Goal: Information Seeking & Learning: Learn about a topic

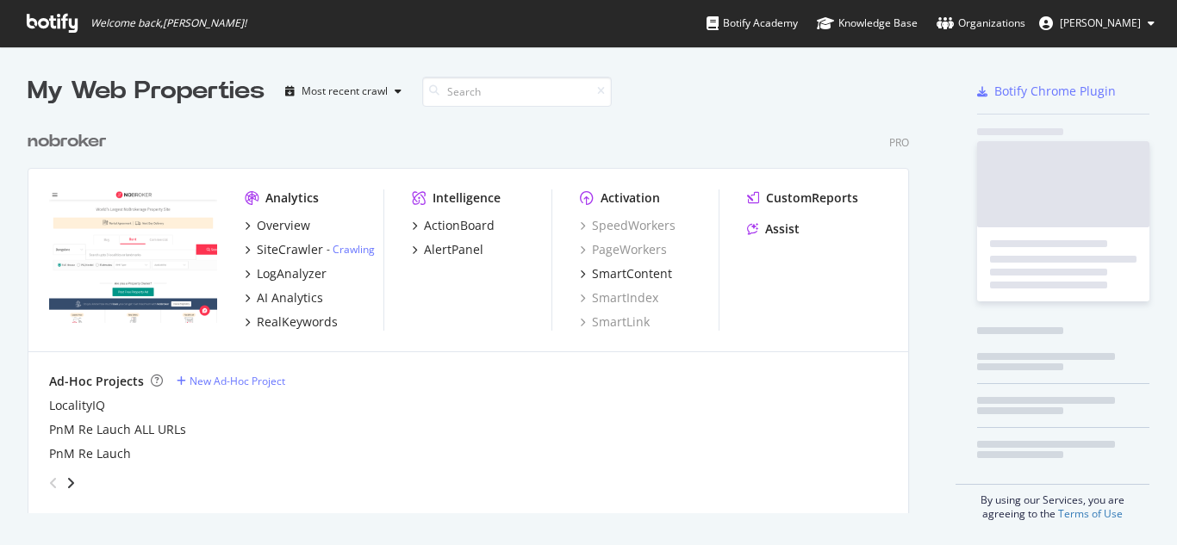
scroll to position [392, 882]
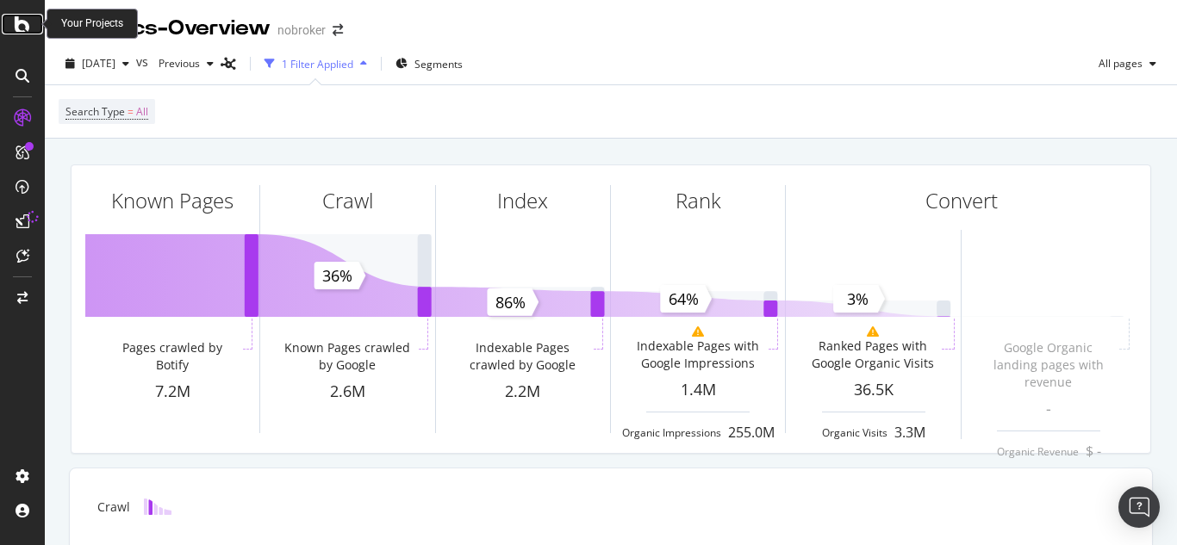
click at [31, 25] on div at bounding box center [22, 24] width 41 height 21
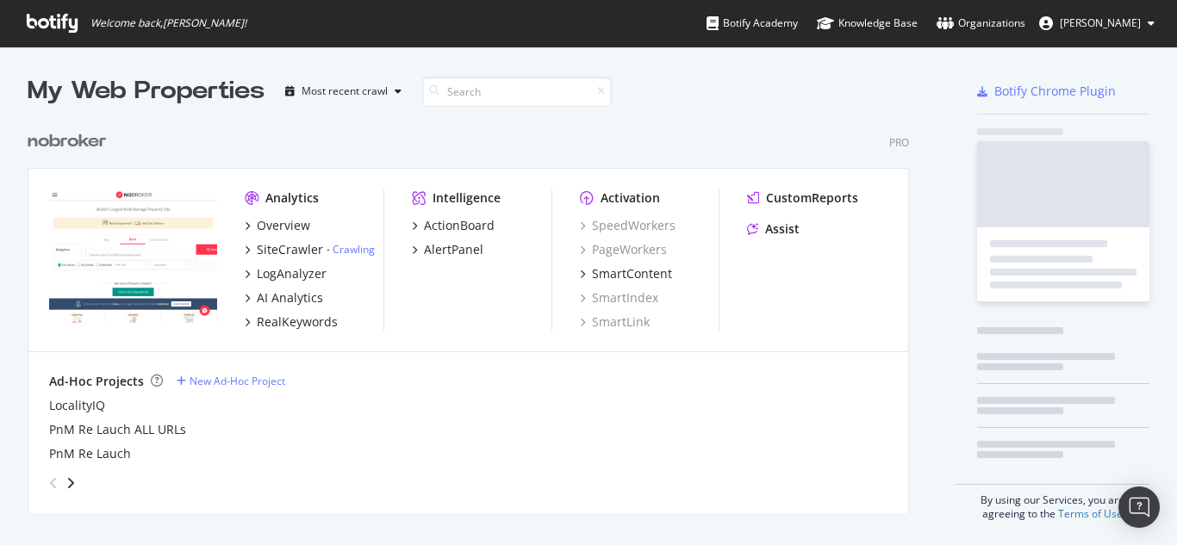
scroll to position [532, 1151]
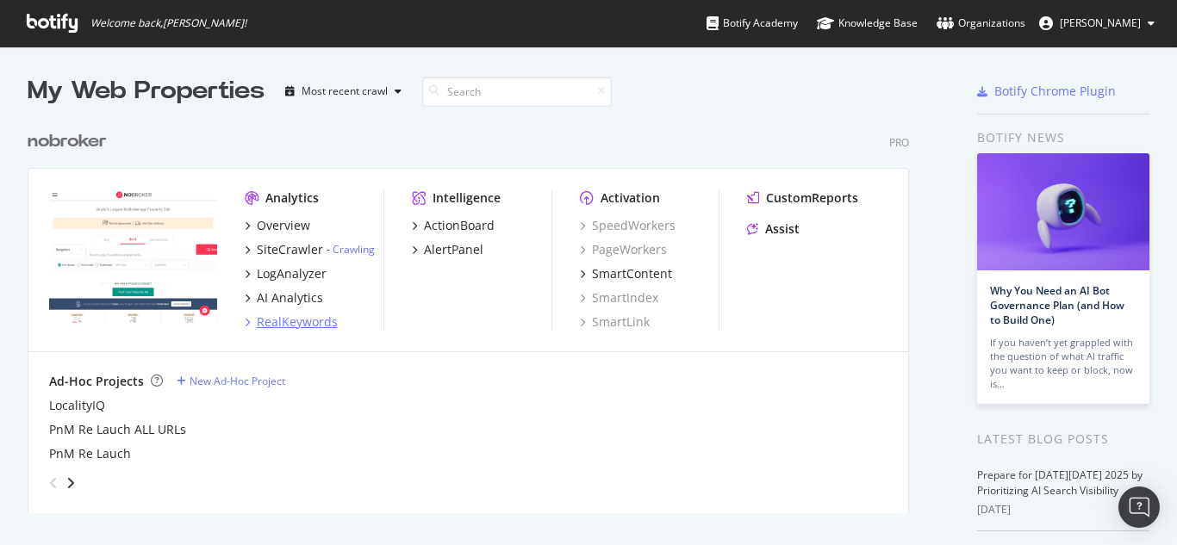
click at [294, 325] on div "RealKeywords" at bounding box center [297, 322] width 81 height 17
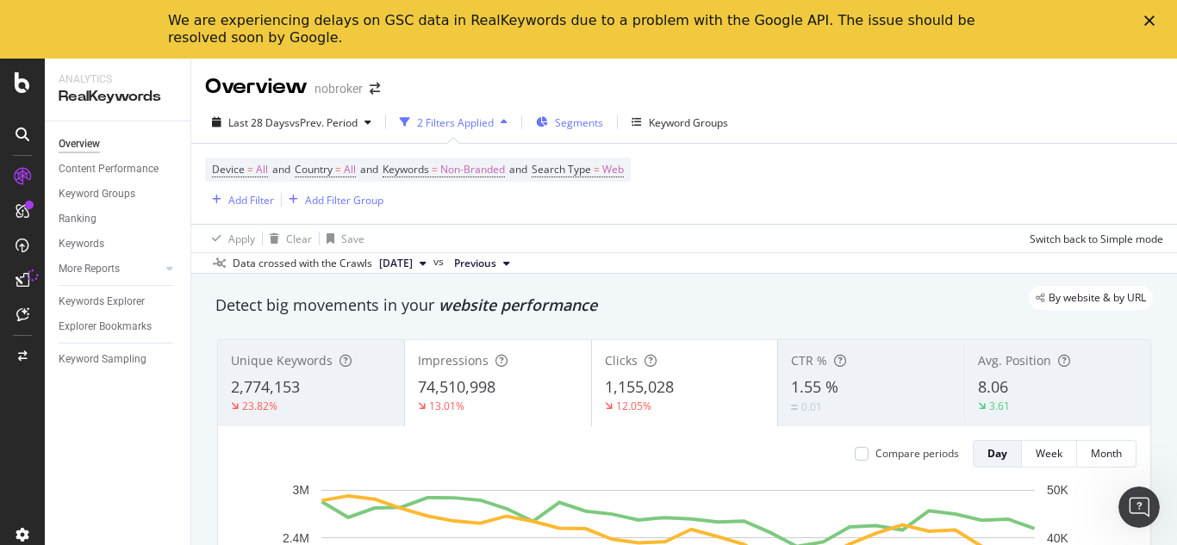
click at [574, 121] on span "Segments" at bounding box center [579, 122] width 48 height 15
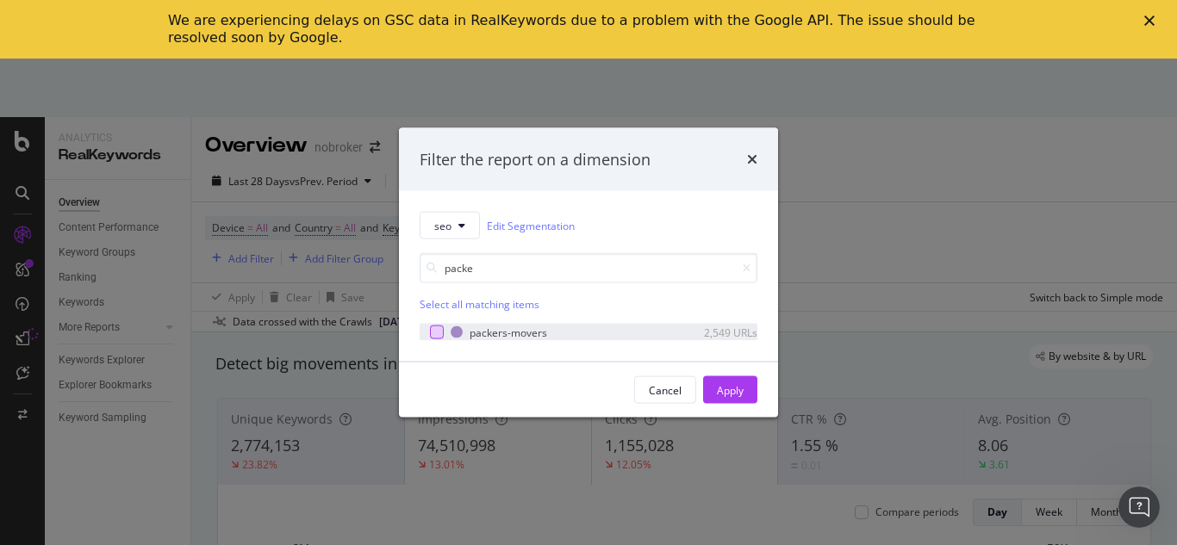
type input "packe"
click at [432, 338] on div "modal" at bounding box center [437, 333] width 14 height 14
click at [671, 383] on div "Cancel" at bounding box center [665, 390] width 33 height 15
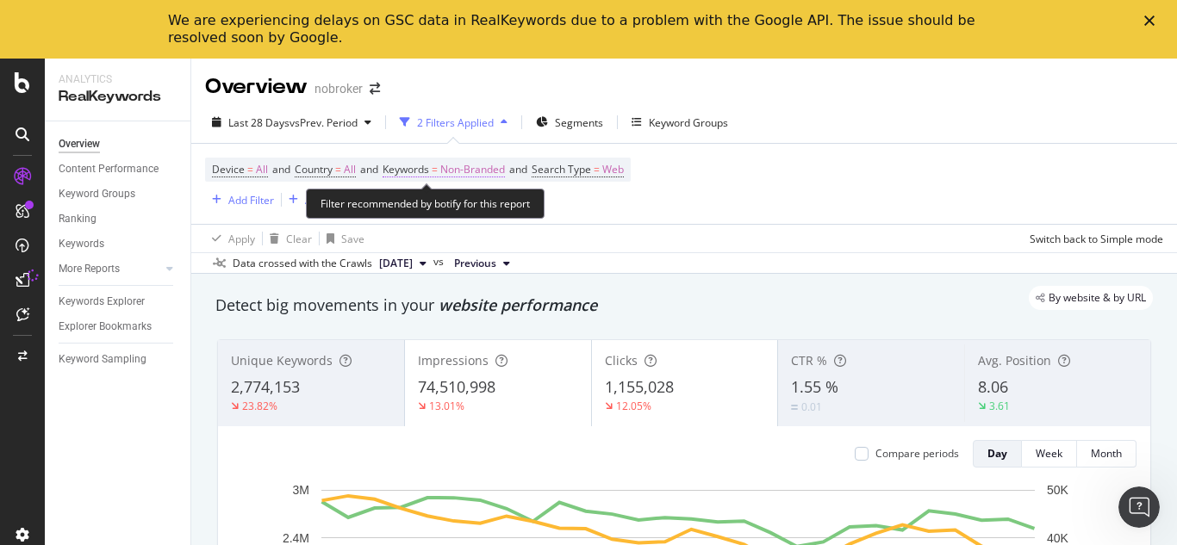
click at [476, 173] on span "Non-Branded" at bounding box center [472, 170] width 65 height 24
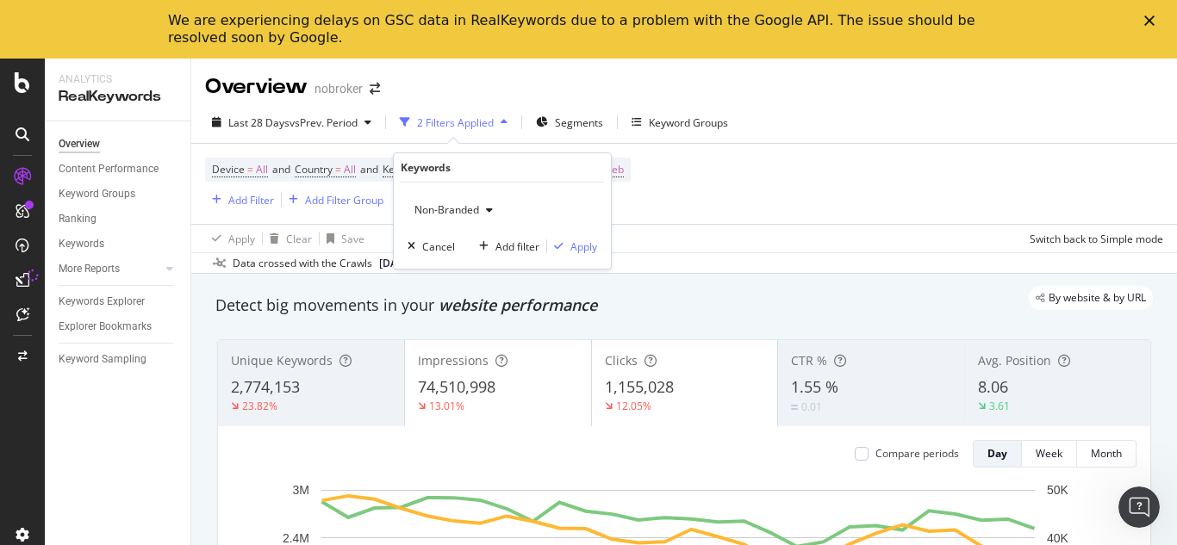
click at [459, 215] on span "Non-Branded" at bounding box center [443, 209] width 72 height 15
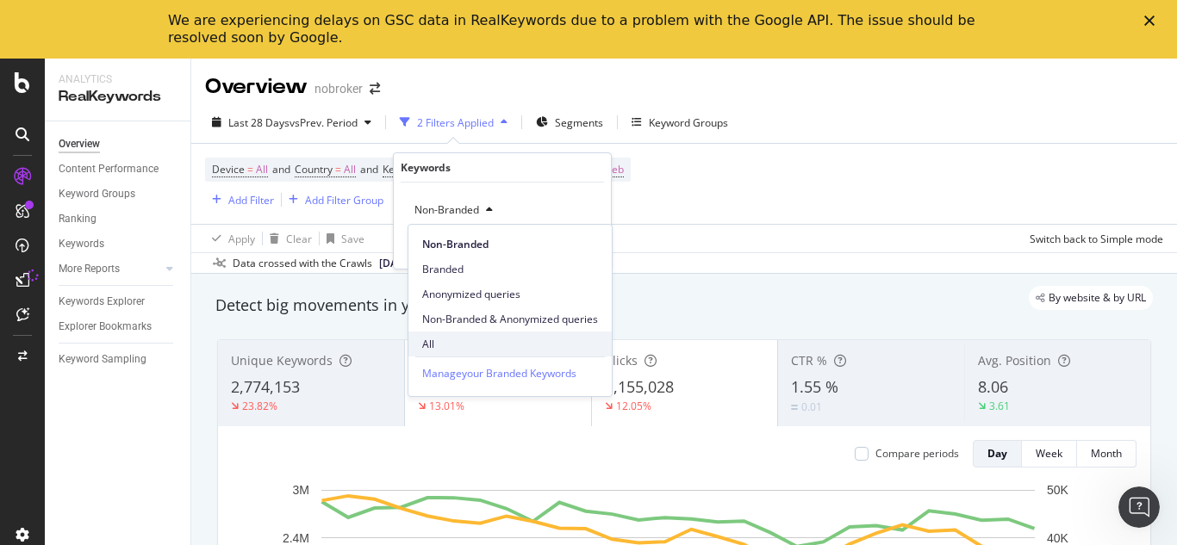
click at [448, 342] on span "All" at bounding box center [510, 345] width 176 height 16
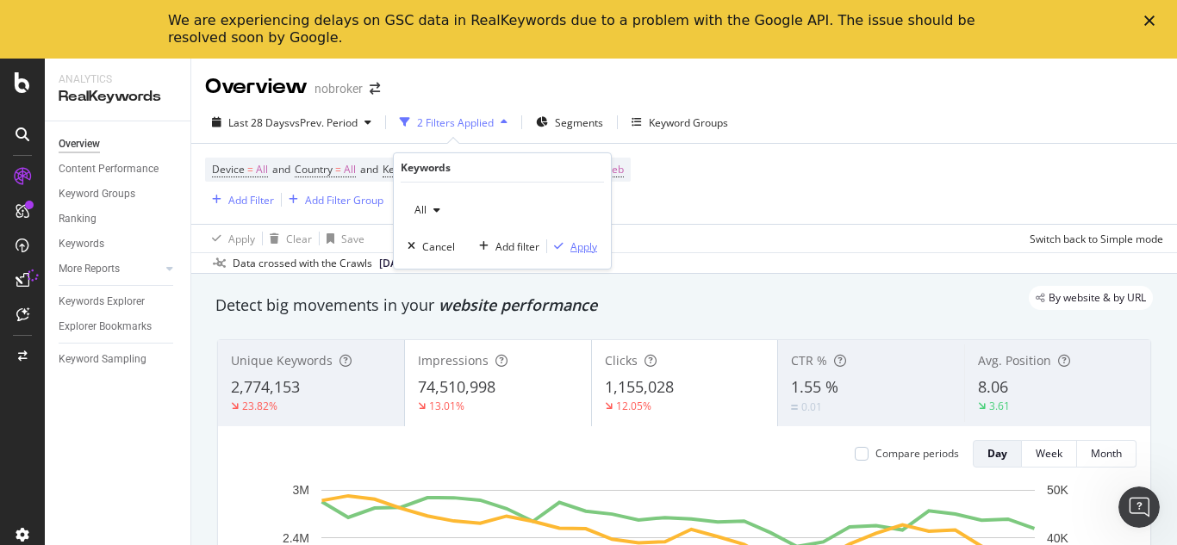
click at [590, 250] on div "Apply" at bounding box center [583, 247] width 27 height 15
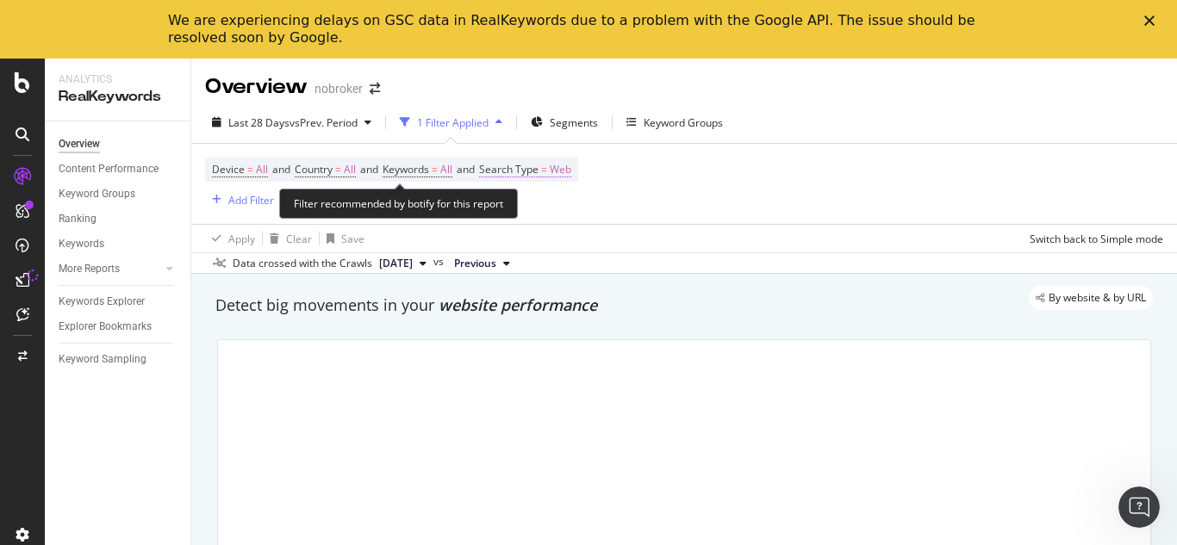
click at [569, 174] on span "Web" at bounding box center [561, 170] width 22 height 24
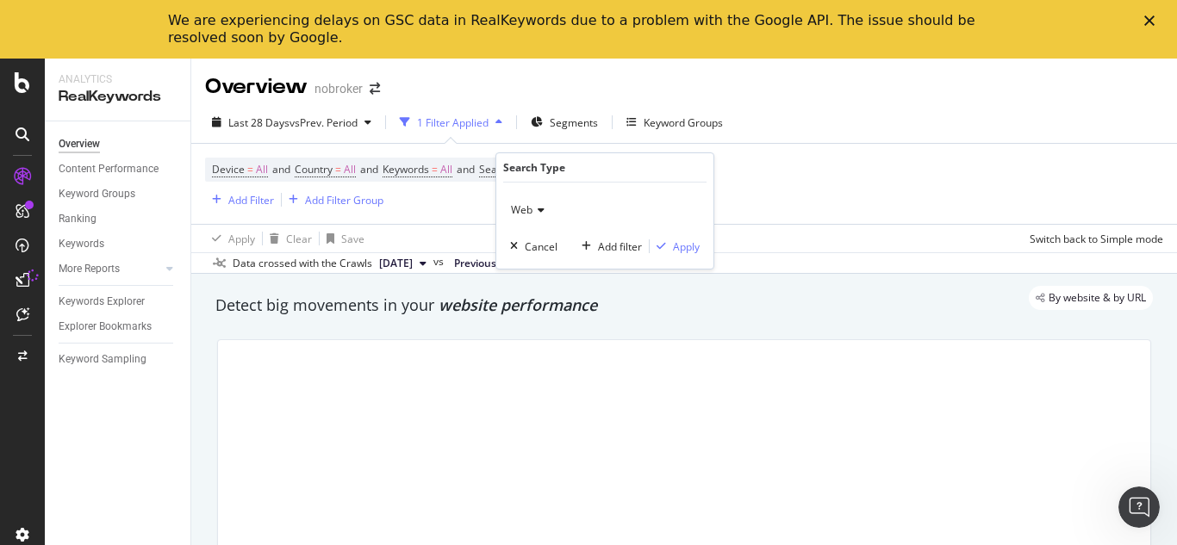
click at [535, 204] on div "Web" at bounding box center [605, 210] width 190 height 28
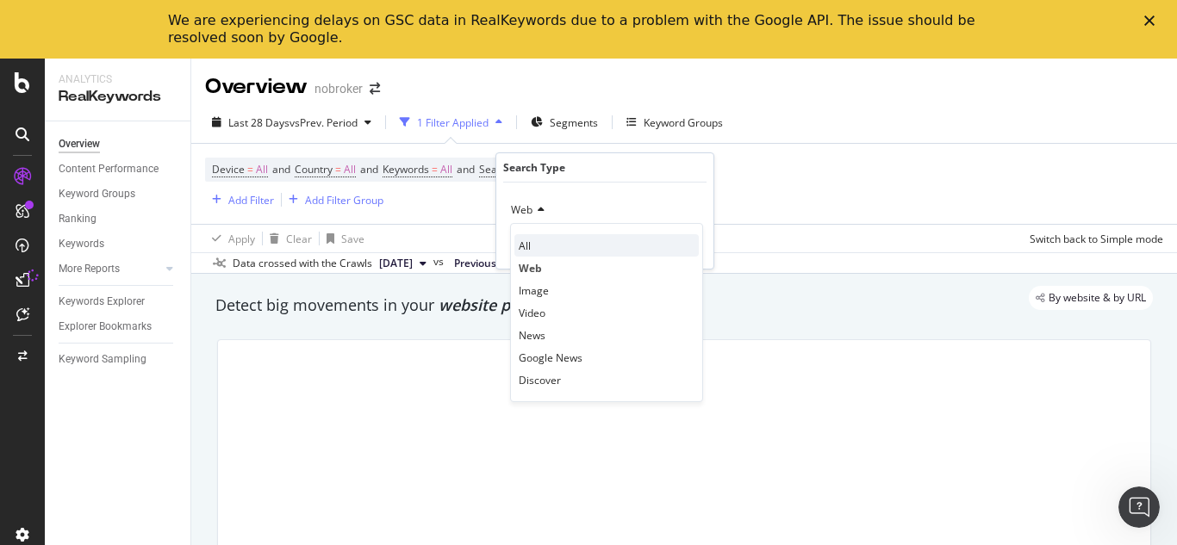
click at [527, 243] on span "All" at bounding box center [525, 246] width 12 height 15
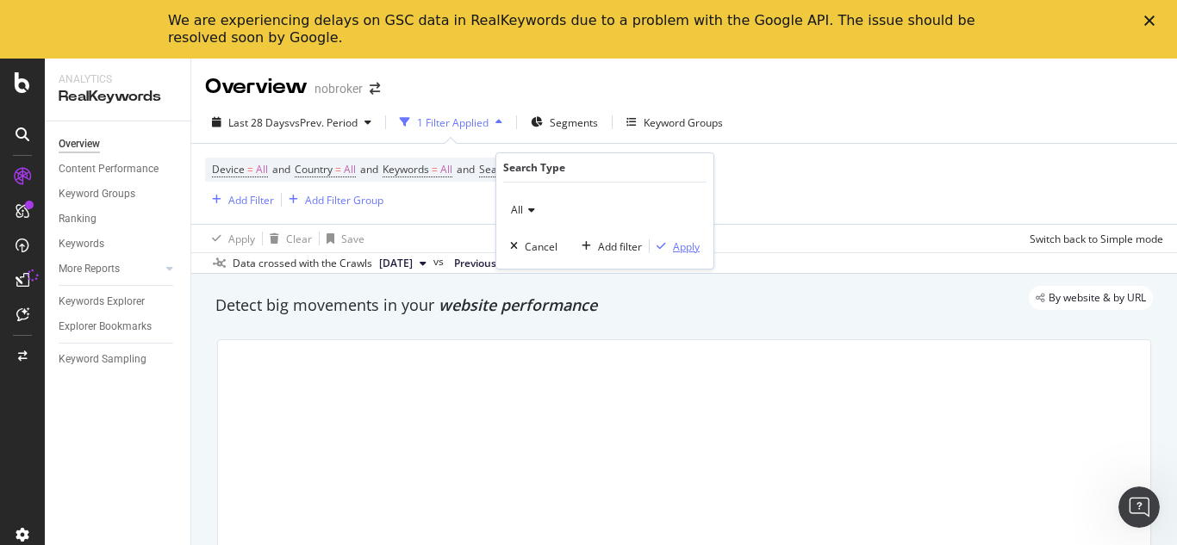
drag, startPoint x: 677, startPoint y: 246, endPoint x: 406, endPoint y: 195, distance: 276.1
click at [677, 244] on div "Apply" at bounding box center [686, 247] width 27 height 15
click at [249, 196] on div "Add Filter" at bounding box center [251, 200] width 46 height 15
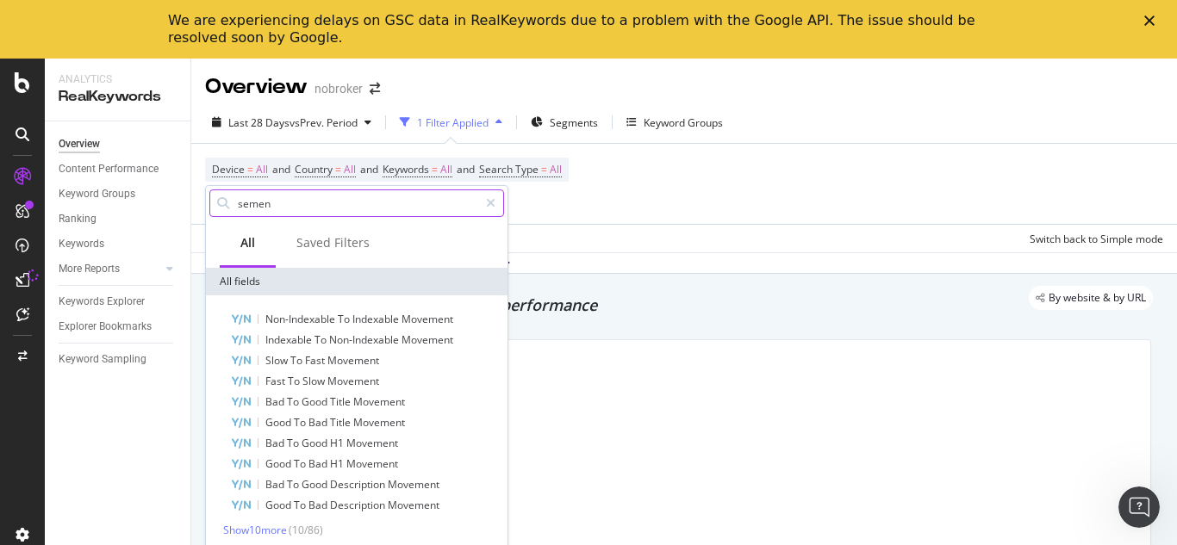
type input "sement"
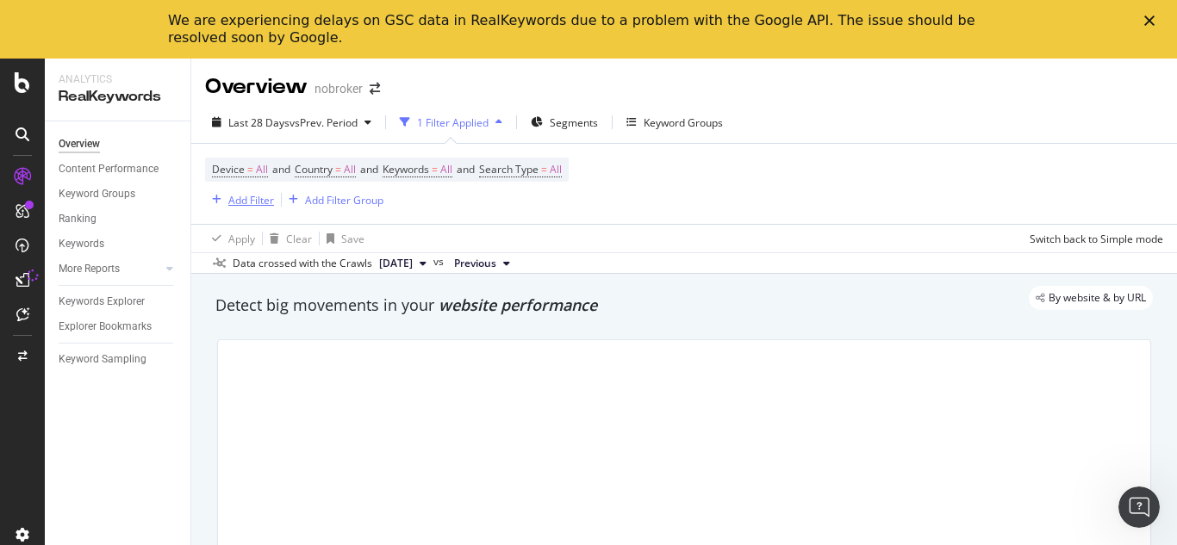
click at [253, 200] on div "Add Filter" at bounding box center [251, 200] width 46 height 15
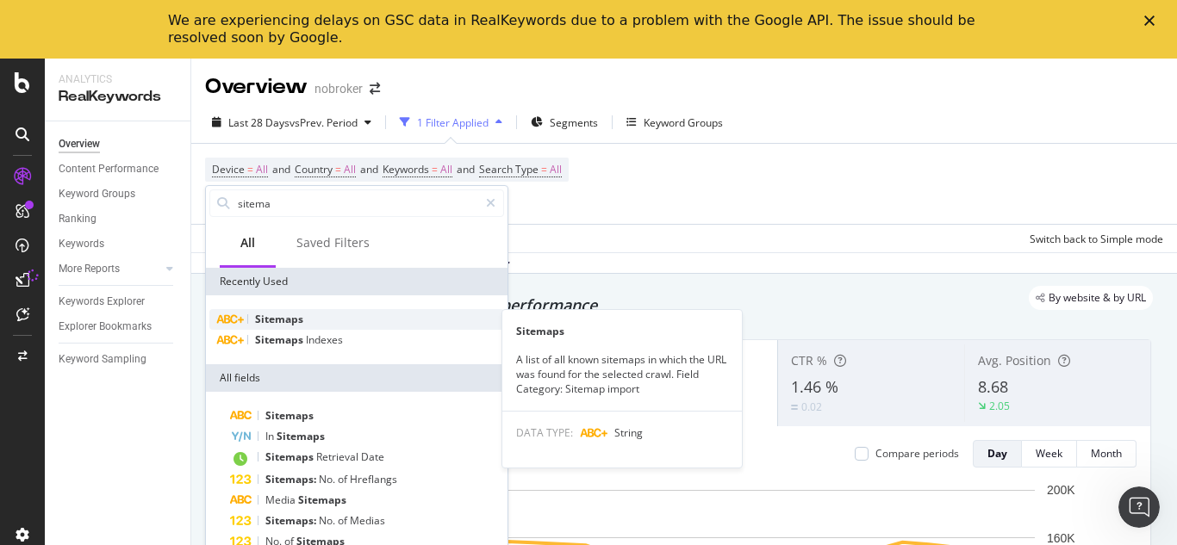
type input "sitema"
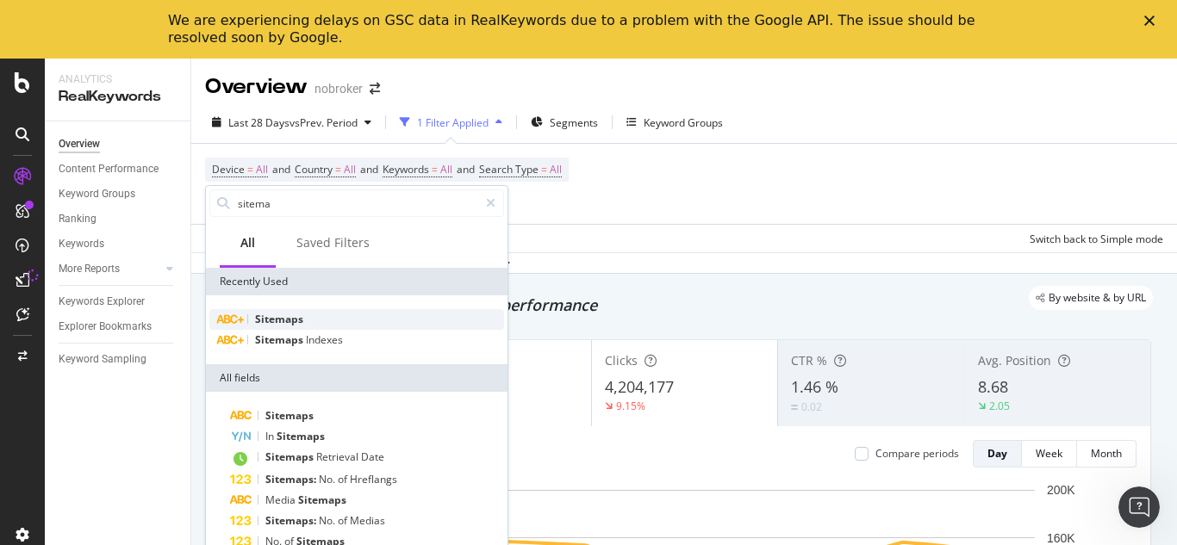
click at [272, 311] on div "Sitemaps" at bounding box center [356, 319] width 295 height 21
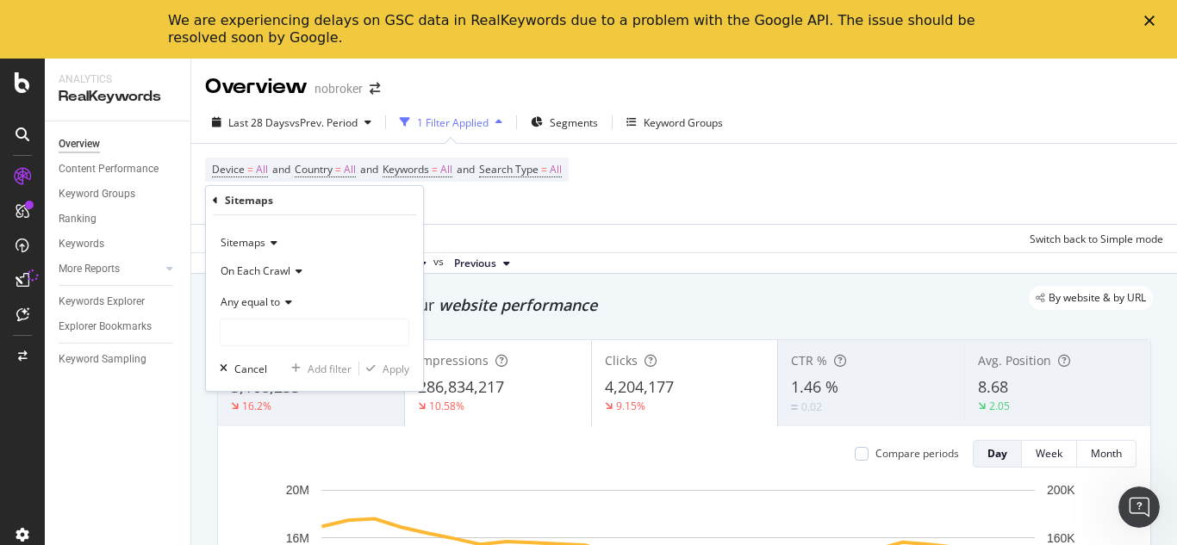
click at [218, 197] on div "Sitemaps" at bounding box center [314, 200] width 203 height 29
click at [217, 202] on icon at bounding box center [215, 201] width 5 height 10
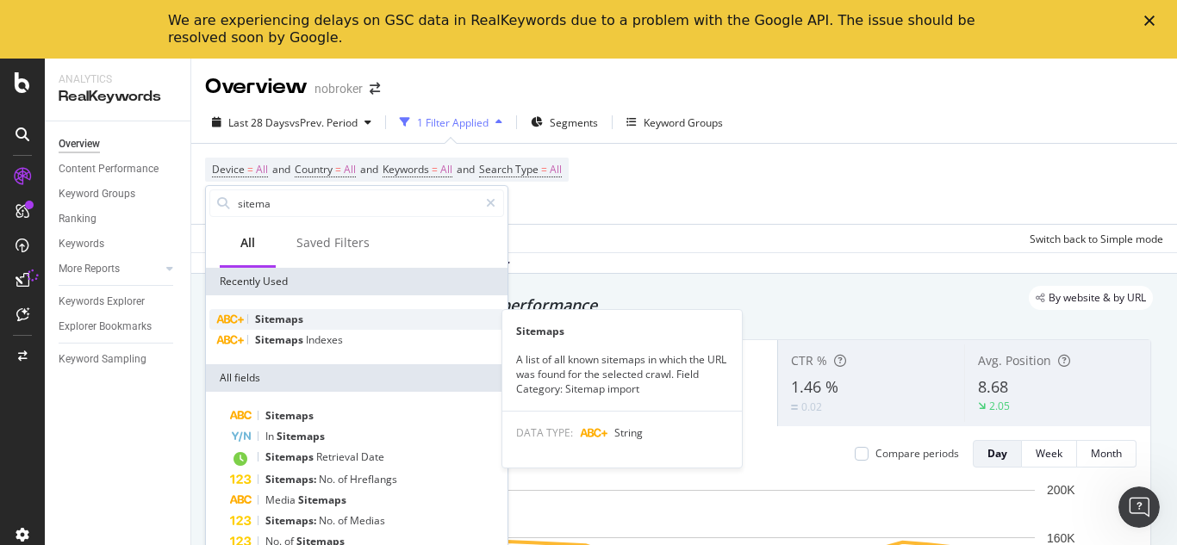
click at [295, 314] on span "Sitemaps" at bounding box center [279, 319] width 48 height 15
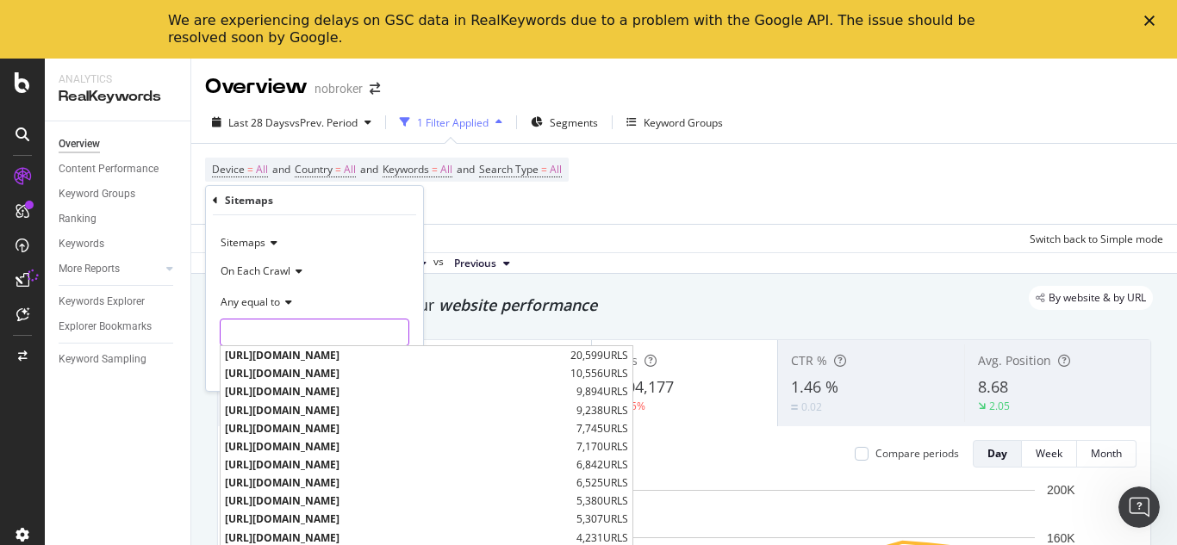
click at [279, 328] on input "text" at bounding box center [315, 333] width 188 height 28
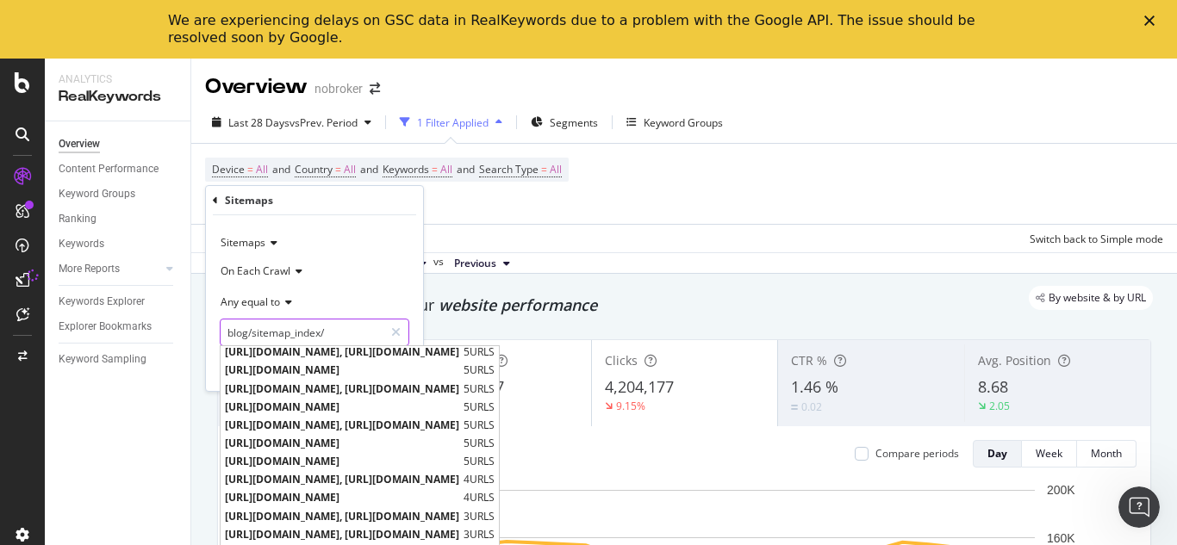
scroll to position [707, 0]
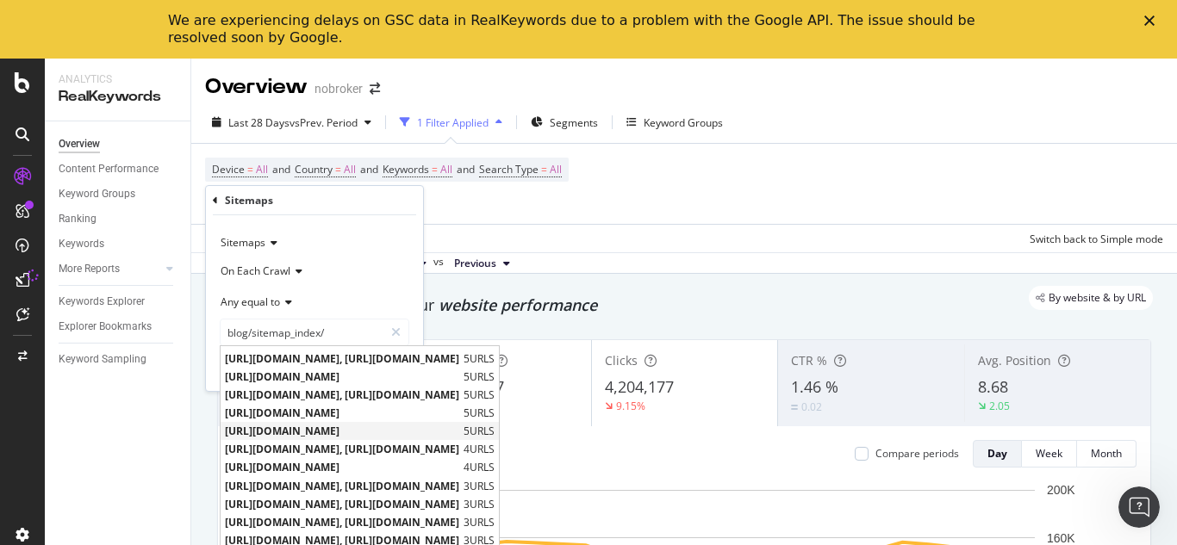
click at [459, 434] on span "https://www.nobroker.in/blog/sitemap_index/?id=packers-and-movers.xml" at bounding box center [342, 431] width 234 height 15
type input "https://www.nobroker.in/blog/sitemap_index/?id=packers-and-movers.xml"
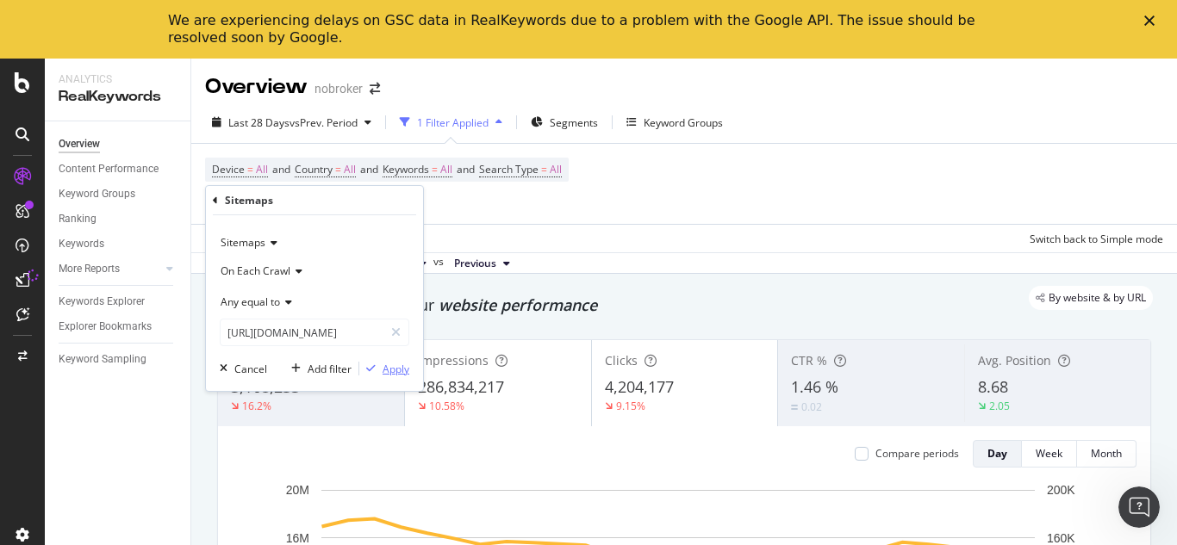
click at [389, 367] on div "Apply" at bounding box center [396, 369] width 27 height 15
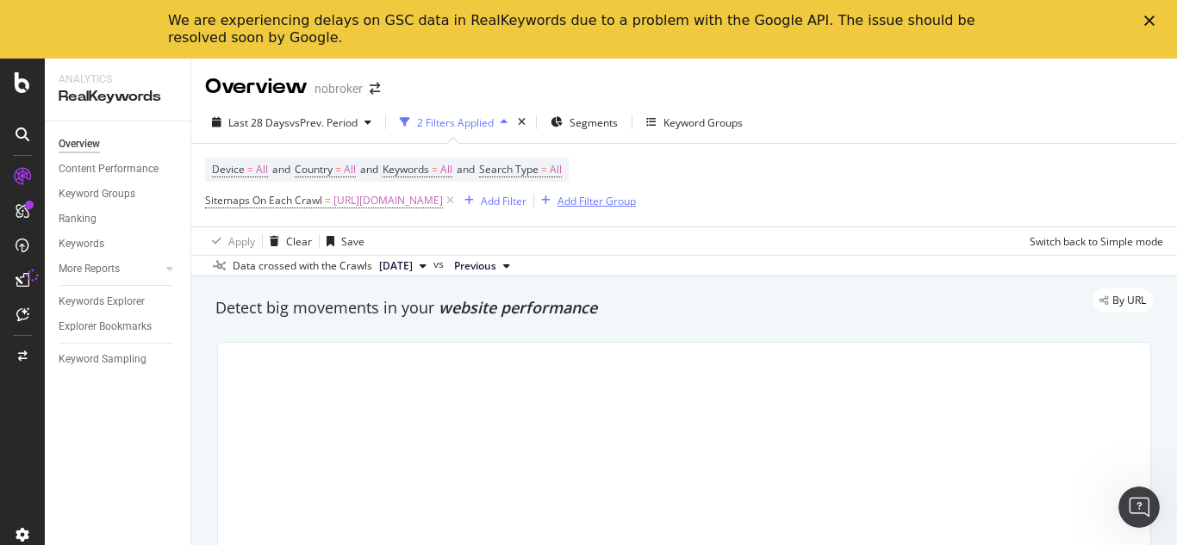
click at [636, 203] on div "Add Filter Group" at bounding box center [596, 201] width 78 height 15
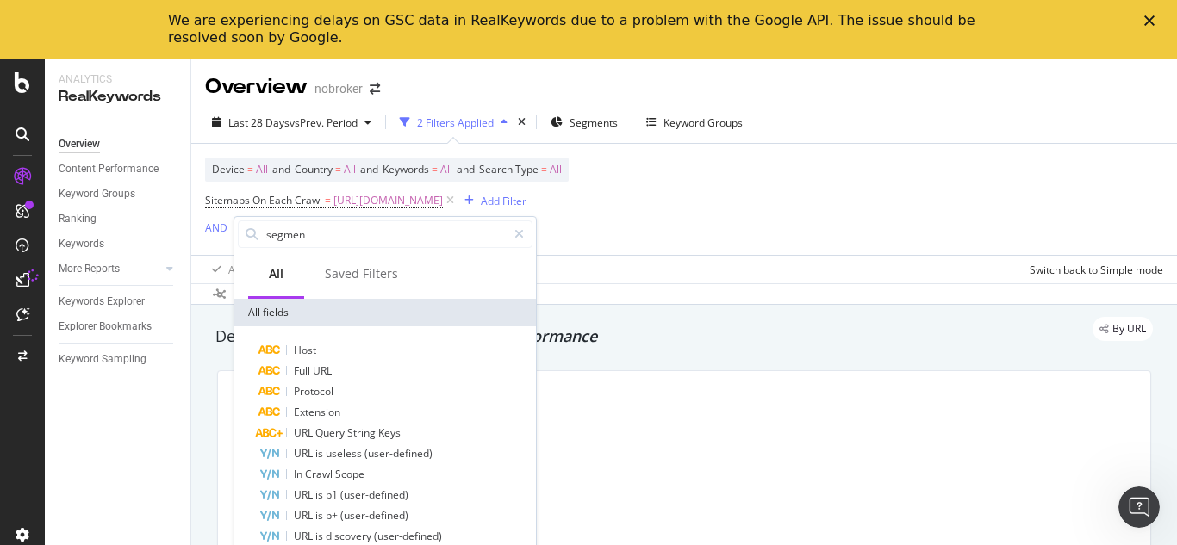
type input "segment"
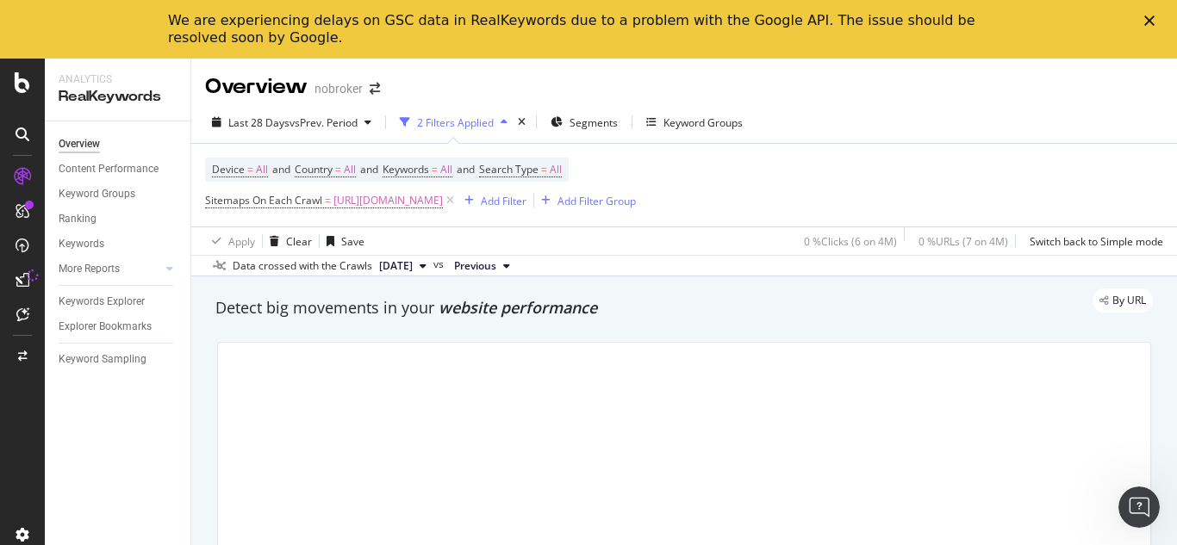
click at [712, 237] on div "Device = All and Country = All and Keywords = All and Search Type = All Sitemap…" at bounding box center [684, 199] width 958 height 111
click at [636, 204] on div "Add Filter Group" at bounding box center [596, 201] width 78 height 15
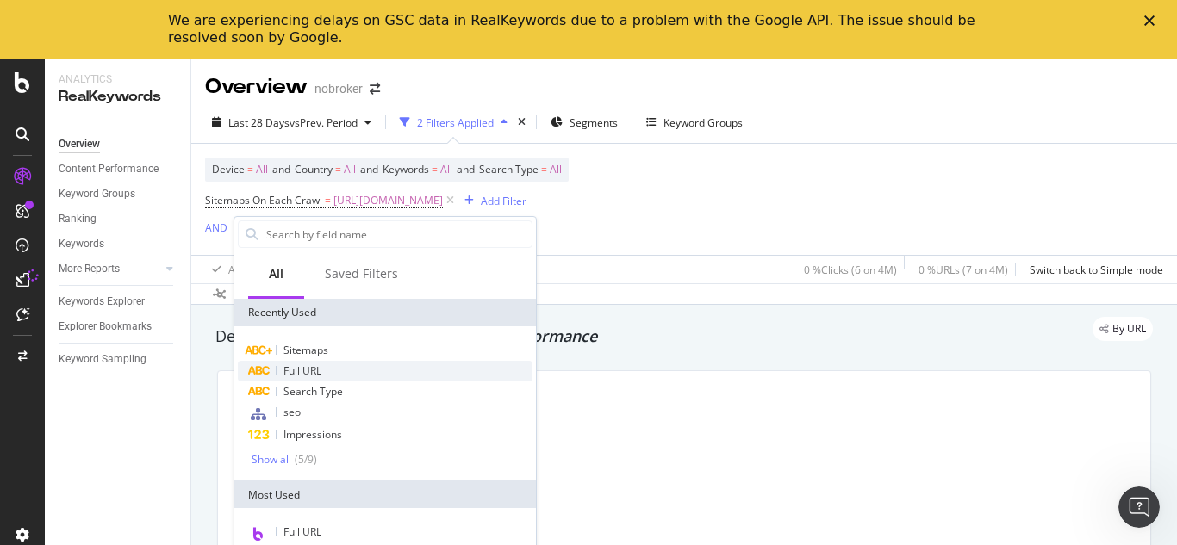
click at [306, 363] on div "Full URL" at bounding box center [385, 371] width 295 height 21
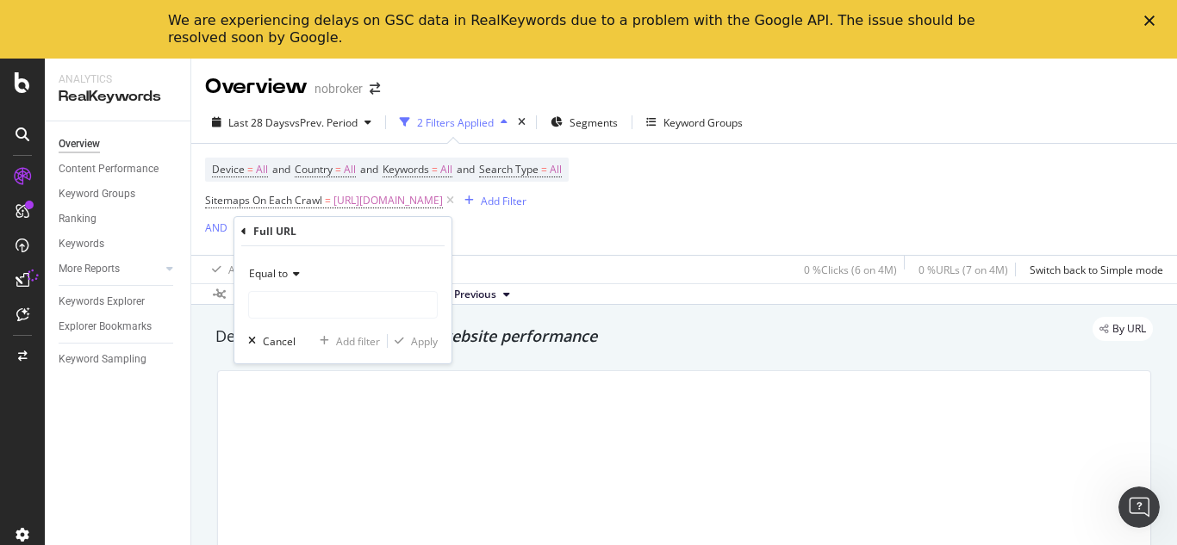
click at [295, 271] on icon at bounding box center [294, 274] width 12 height 10
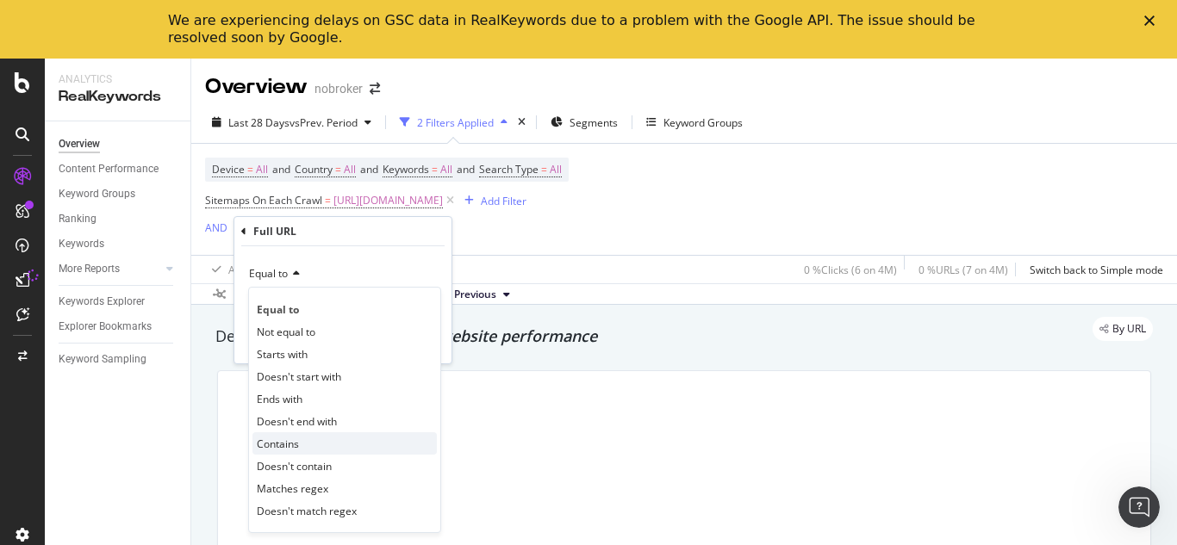
click at [273, 439] on span "Contains" at bounding box center [278, 444] width 42 height 15
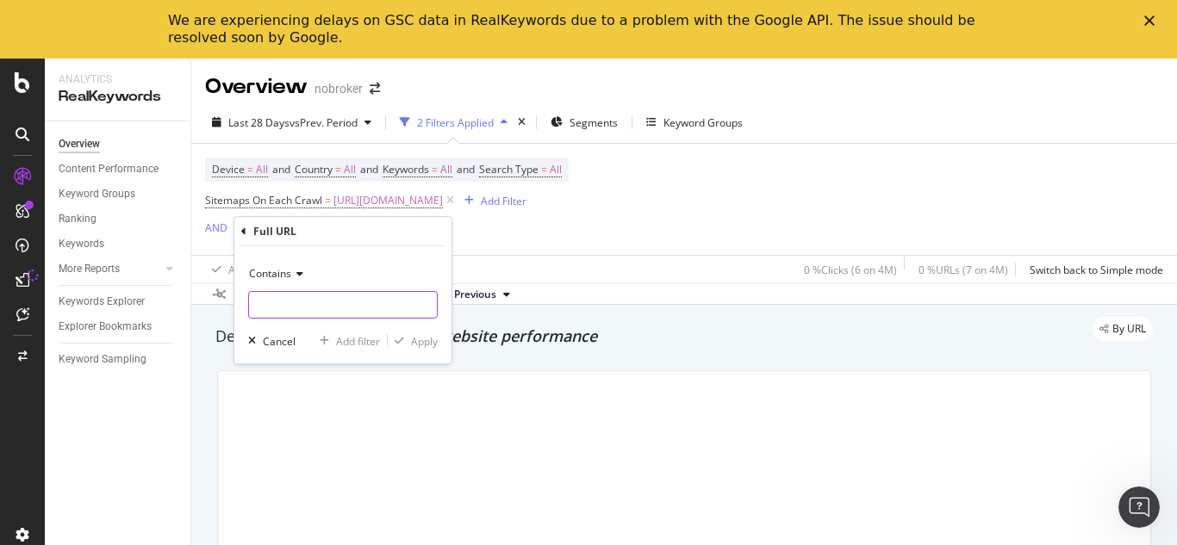
click at [306, 310] on input "text" at bounding box center [343, 305] width 188 height 28
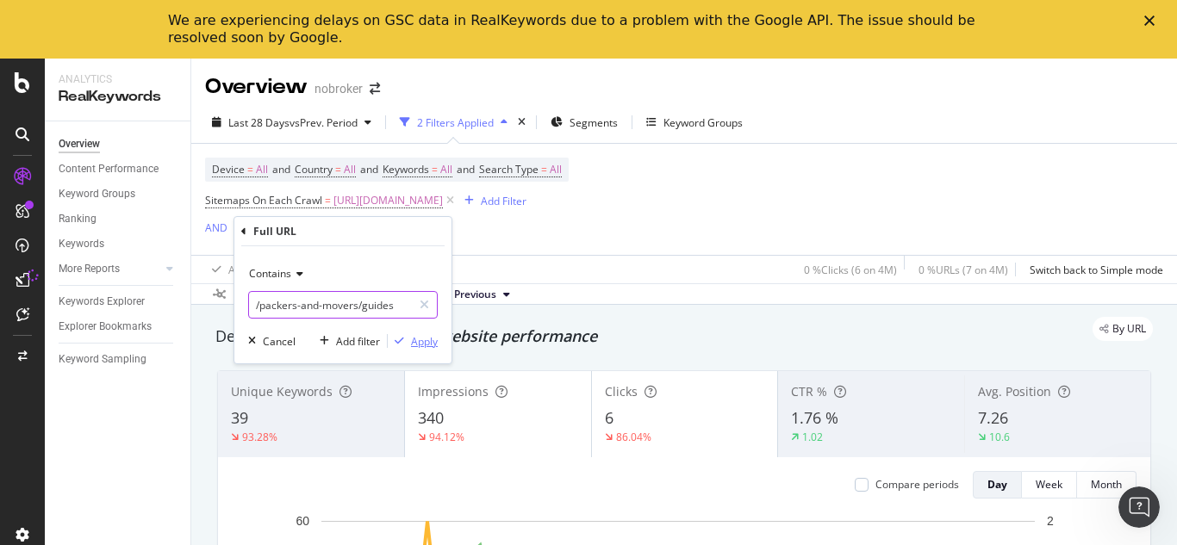
type input "/packers-and-movers/guides"
click at [427, 340] on div "Apply" at bounding box center [424, 341] width 27 height 15
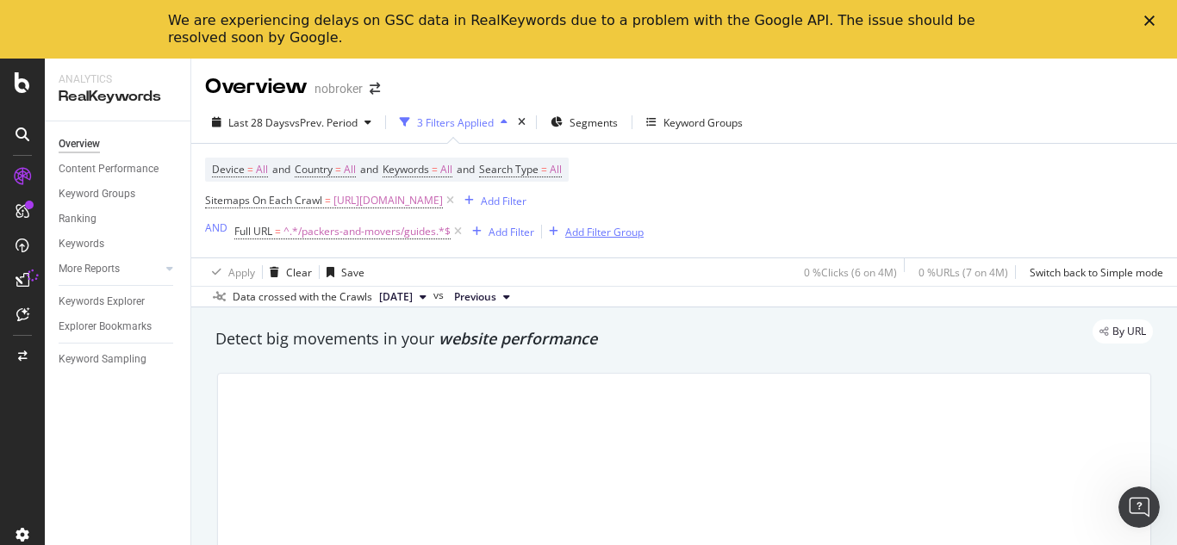
click at [574, 234] on div "Add Filter Group" at bounding box center [604, 232] width 78 height 15
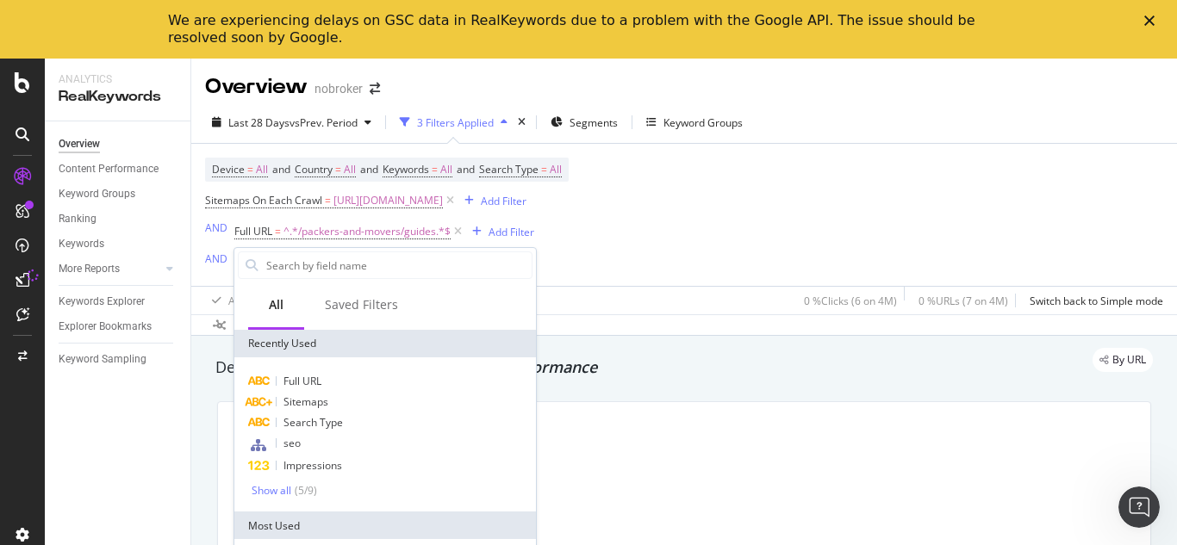
click at [669, 253] on div "Device = All and Country = All and Keywords = All and Search Type = All Sitemap…" at bounding box center [684, 215] width 958 height 142
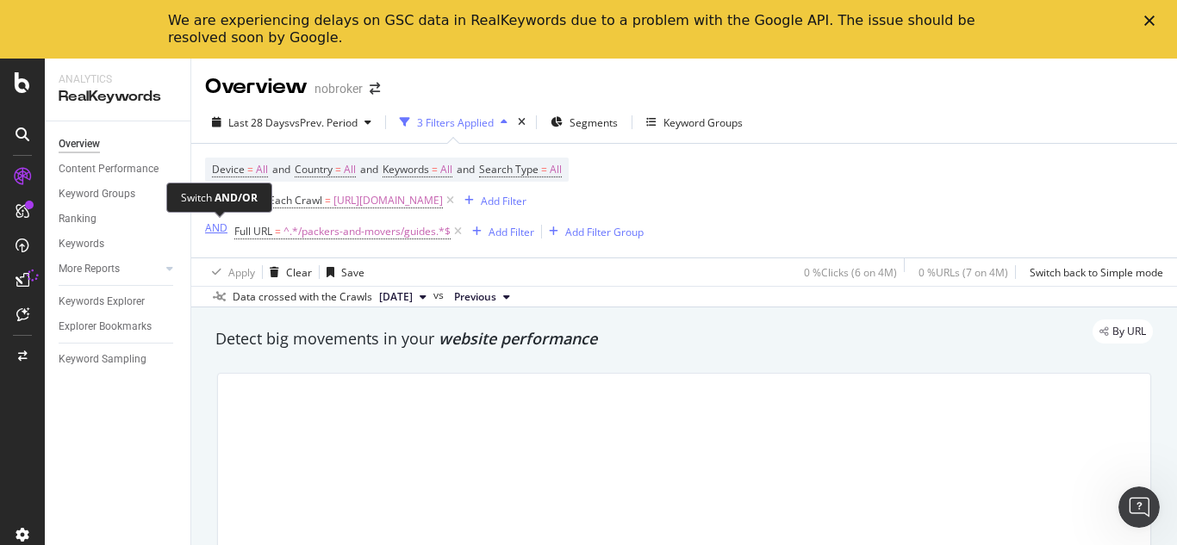
click at [217, 224] on div "AND" at bounding box center [216, 228] width 22 height 15
click at [597, 238] on div "Add Filter Group" at bounding box center [596, 232] width 78 height 15
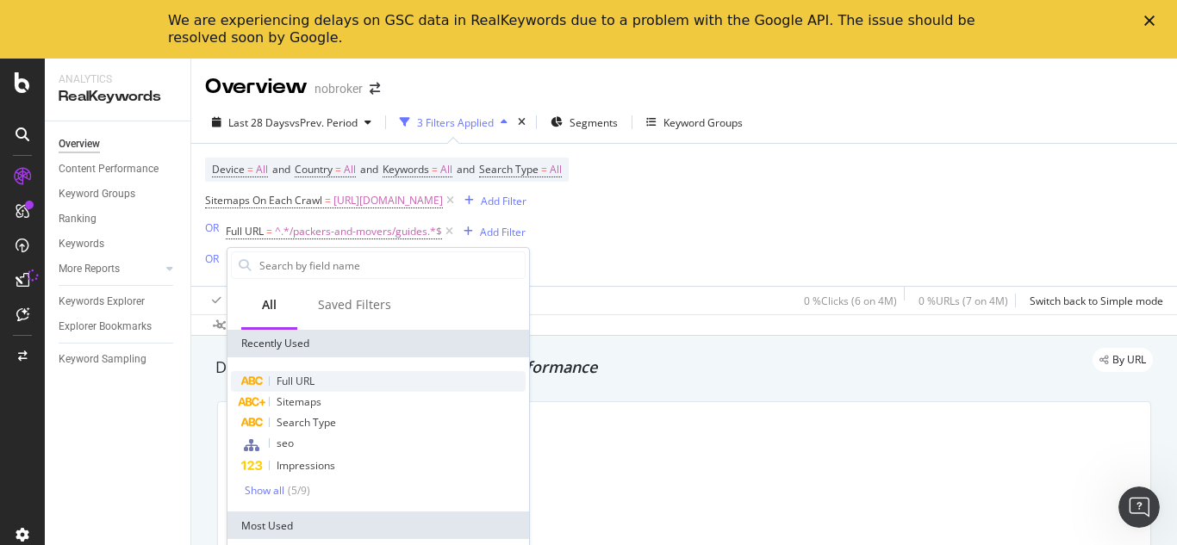
click at [319, 373] on div "Full URL" at bounding box center [378, 381] width 295 height 21
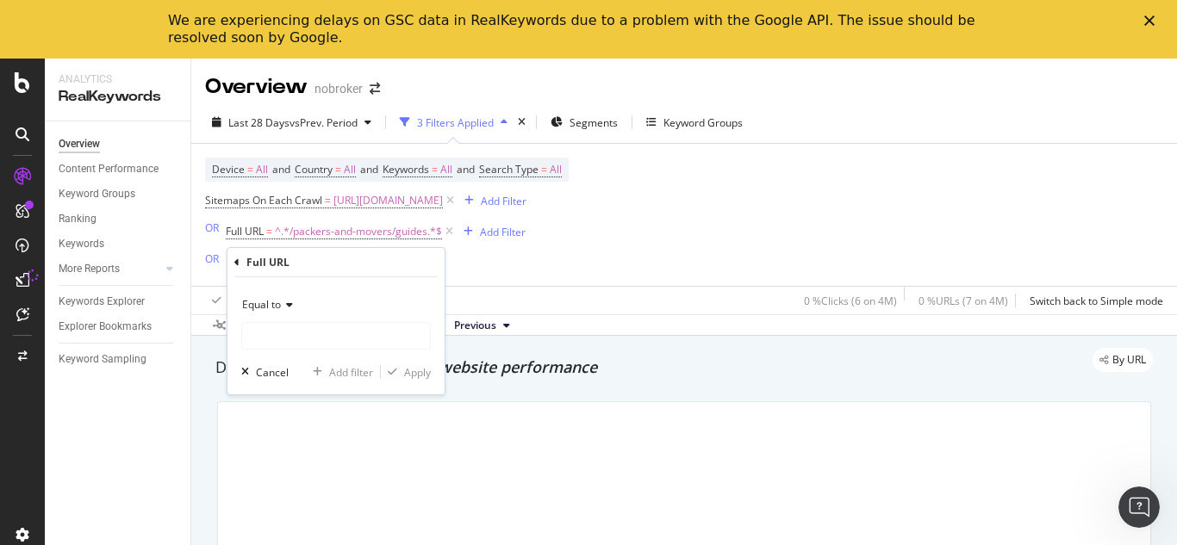
drag, startPoint x: 258, startPoint y: 301, endPoint x: 258, endPoint y: 311, distance: 10.3
click at [257, 300] on span "Equal to" at bounding box center [261, 304] width 39 height 15
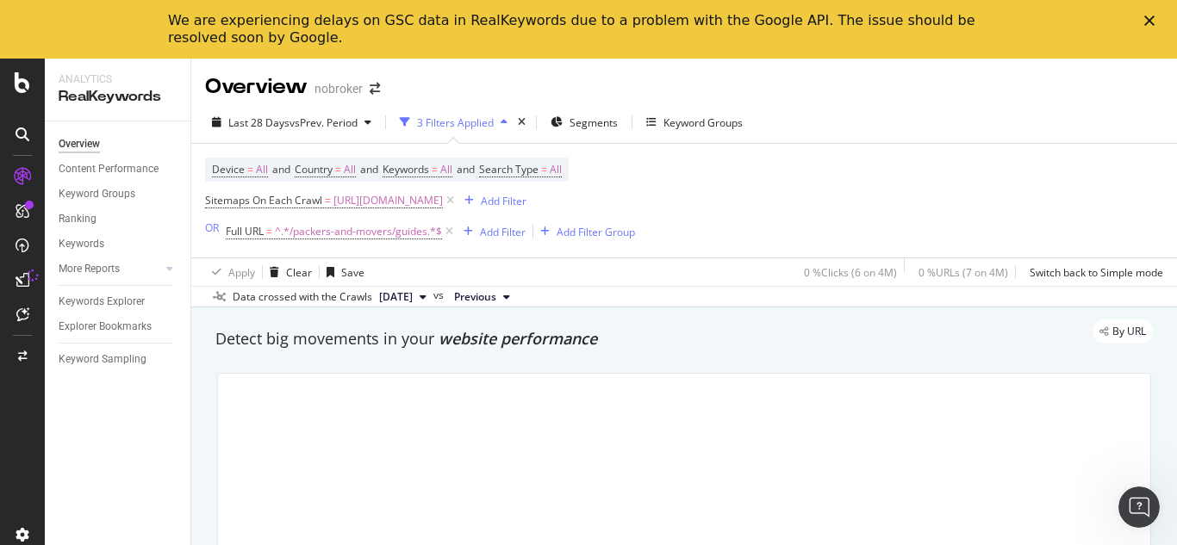
scroll to position [86, 0]
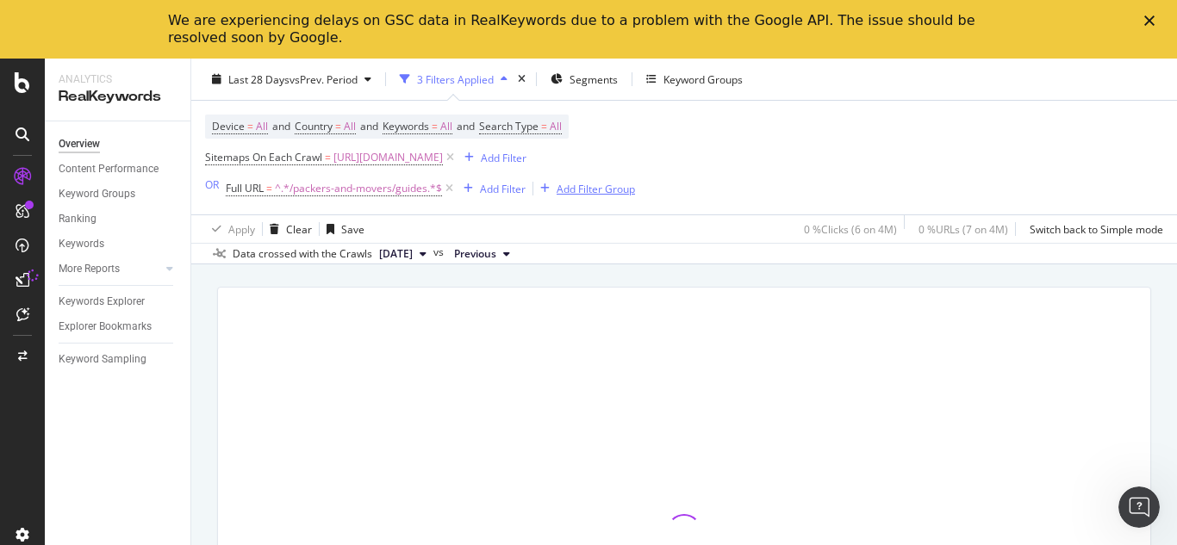
click at [594, 193] on div "Add Filter Group" at bounding box center [596, 188] width 78 height 15
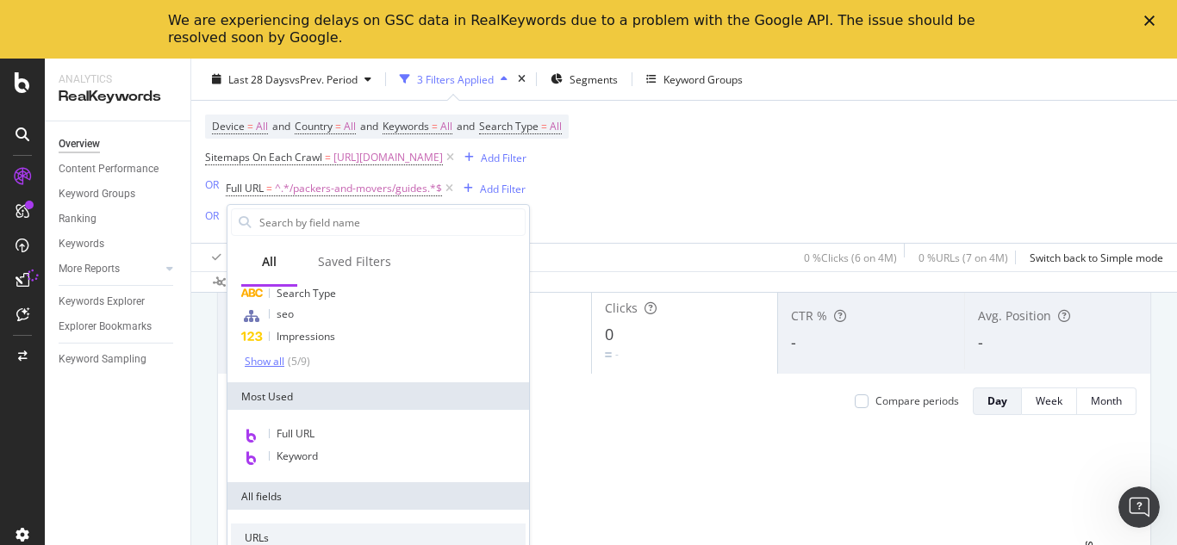
scroll to position [0, 0]
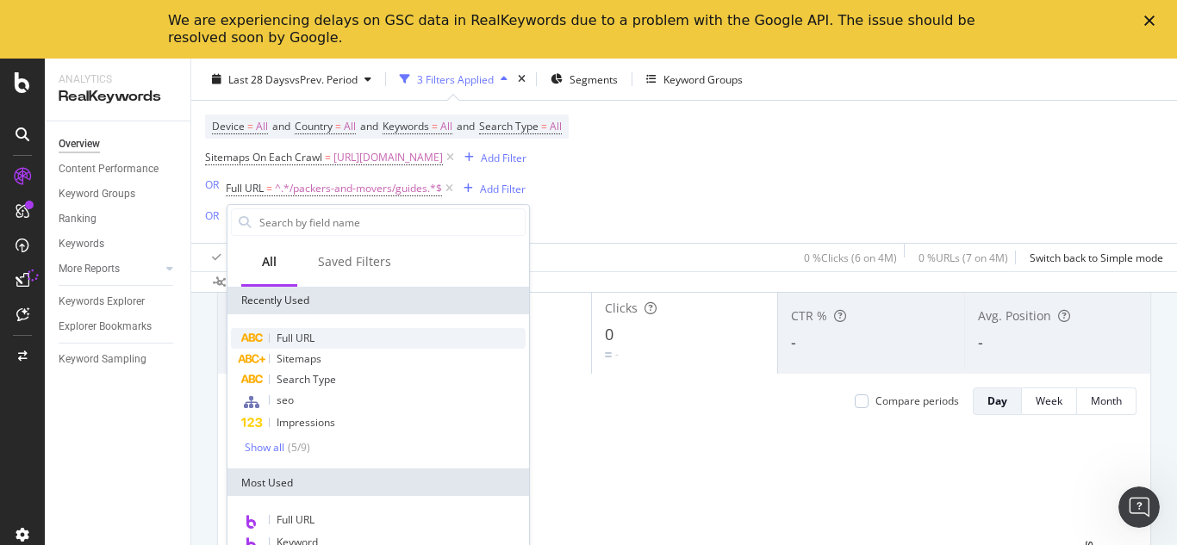
click at [304, 339] on span "Full URL" at bounding box center [296, 338] width 38 height 15
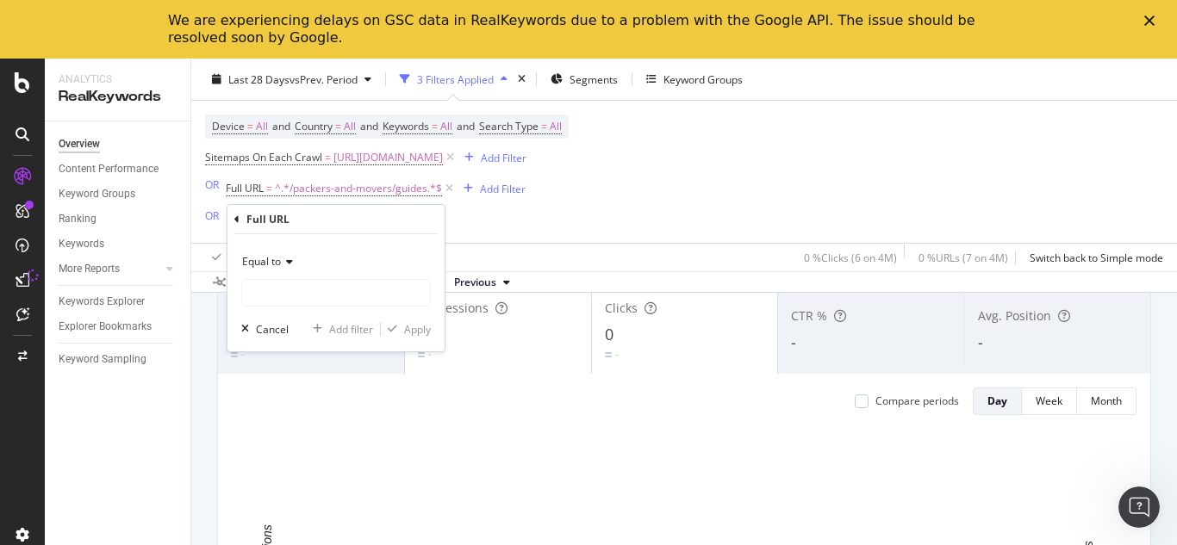
click at [277, 259] on span "Equal to" at bounding box center [261, 261] width 39 height 15
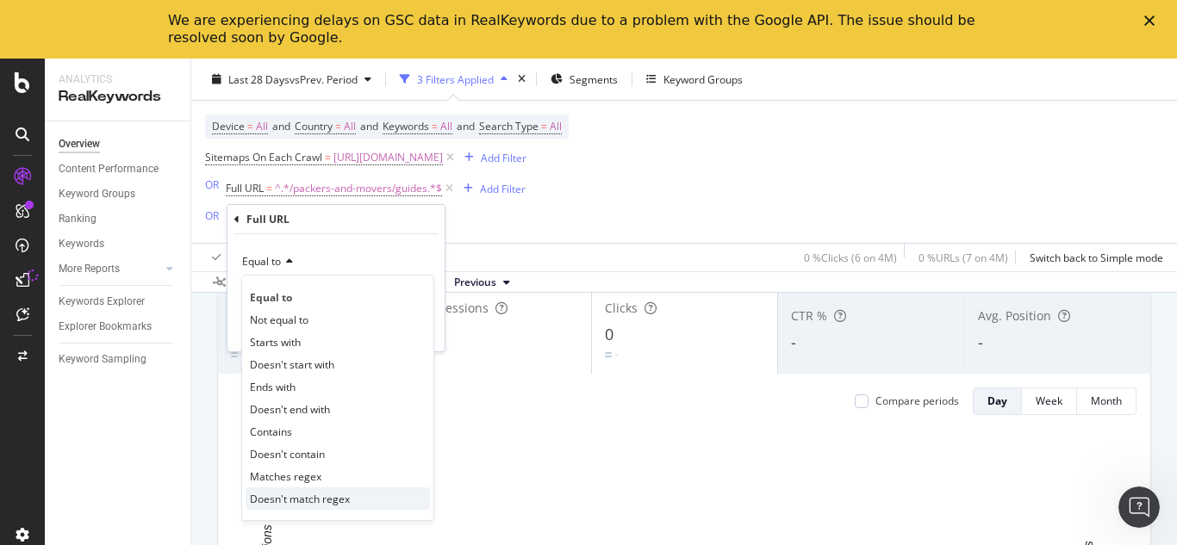
click at [299, 493] on span "Doesn't match regex" at bounding box center [300, 499] width 100 height 15
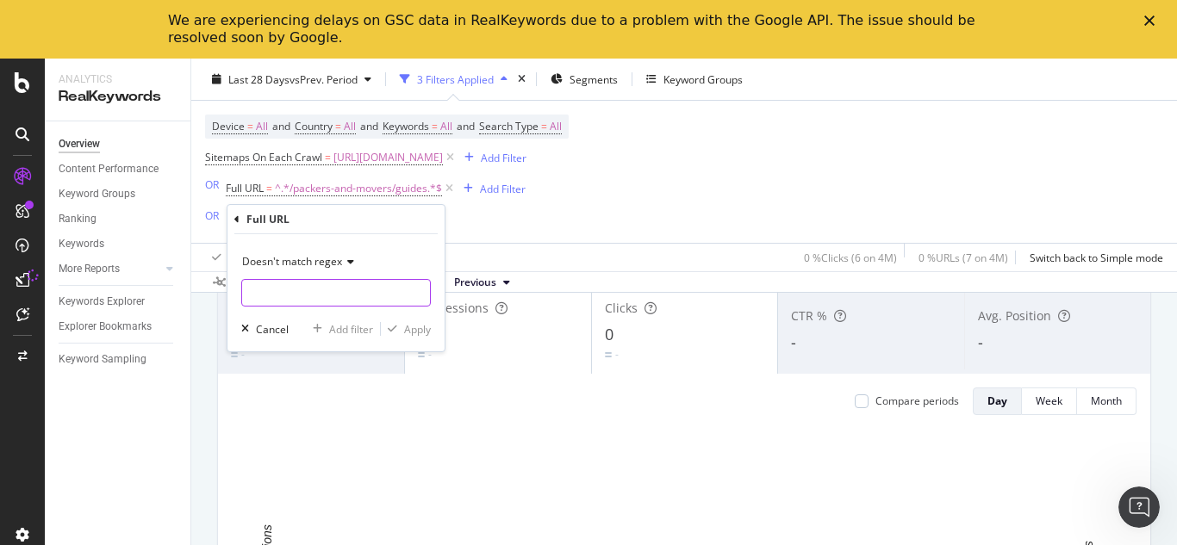
click at [293, 295] on input "text" at bounding box center [336, 293] width 188 height 28
type input "/forum/"
click at [409, 329] on div "Apply" at bounding box center [417, 329] width 27 height 15
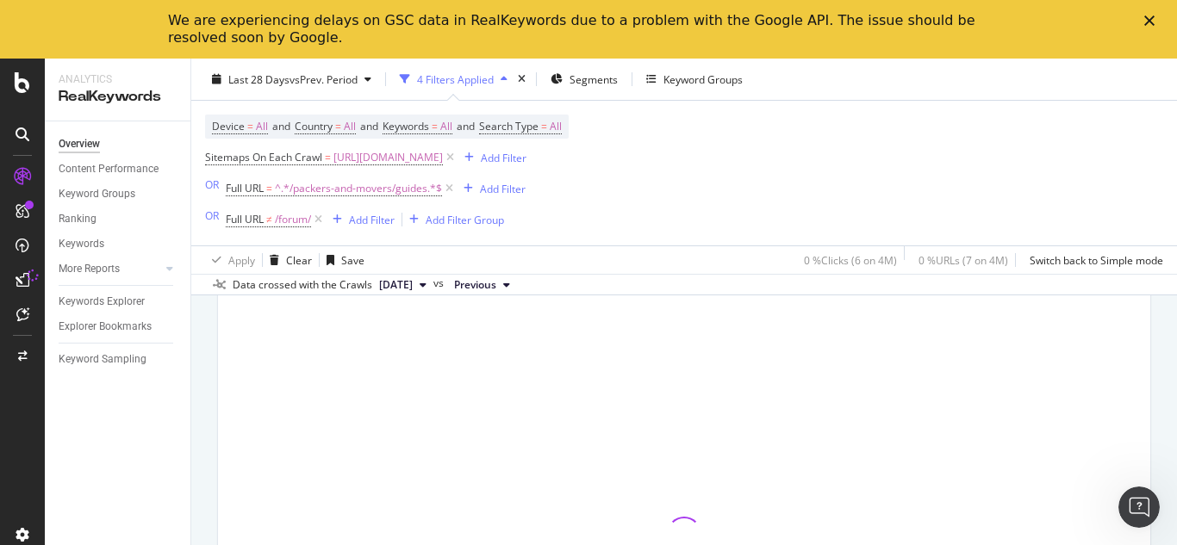
scroll to position [117, 0]
click at [209, 216] on div "OR" at bounding box center [212, 215] width 14 height 15
click at [327, 219] on icon at bounding box center [327, 219] width 15 height 17
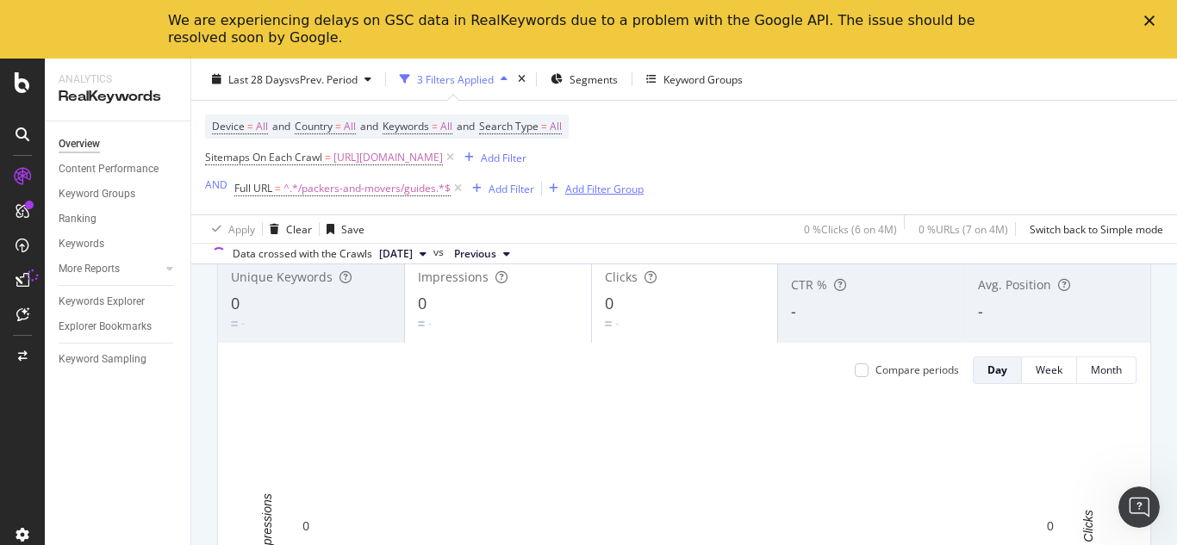
scroll to position [86, 0]
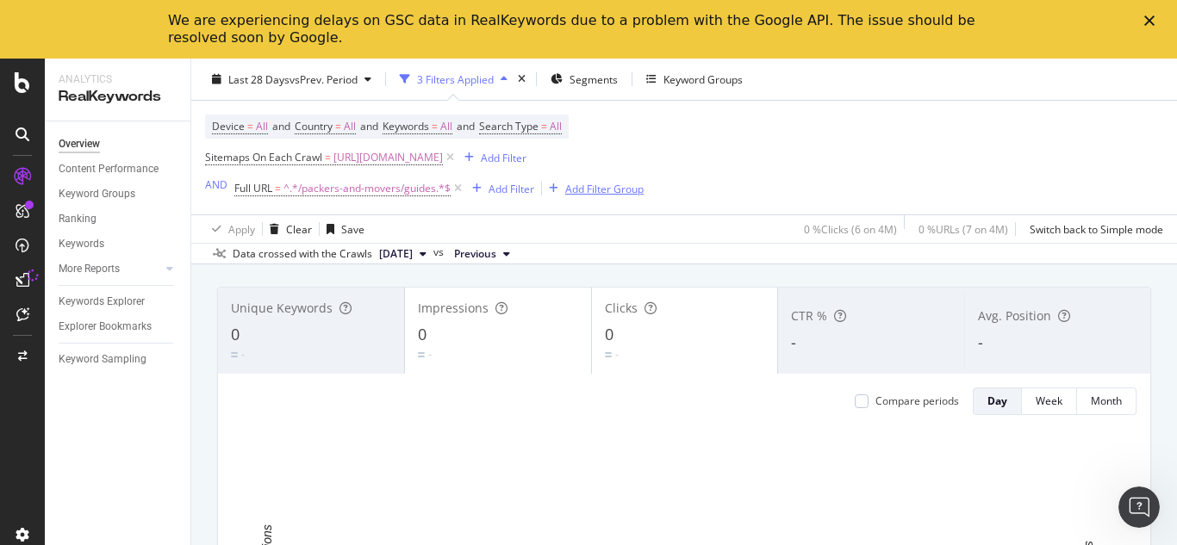
click at [602, 187] on div "Add Filter Group" at bounding box center [604, 188] width 78 height 15
click at [572, 191] on div "Add Filter Group" at bounding box center [604, 188] width 78 height 15
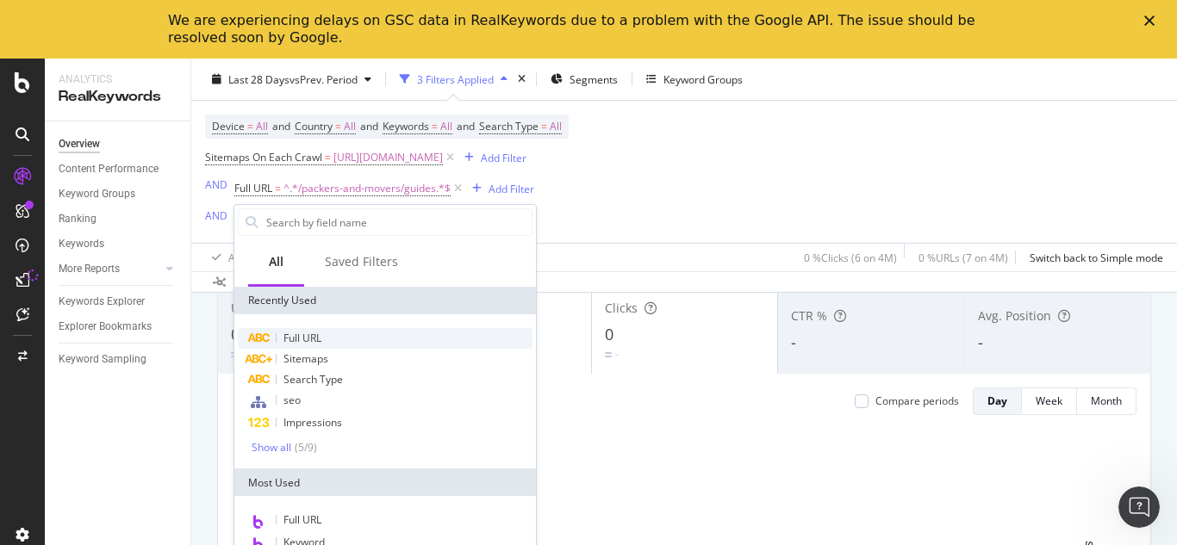
click at [308, 337] on span "Full URL" at bounding box center [302, 338] width 38 height 15
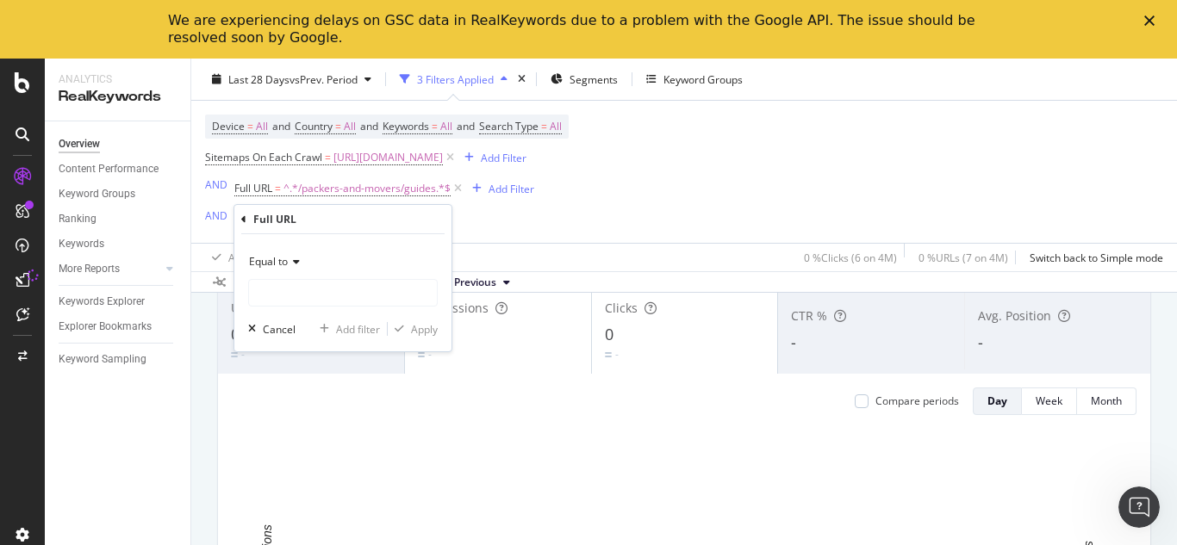
click at [268, 264] on span "Equal to" at bounding box center [268, 261] width 39 height 15
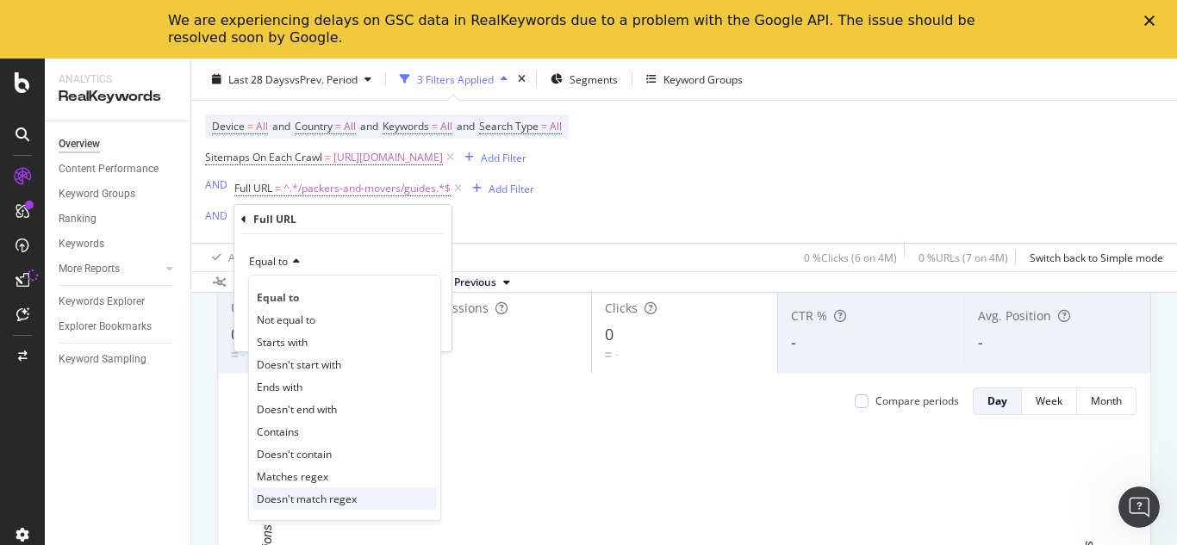
click at [301, 501] on span "Doesn't match regex" at bounding box center [307, 499] width 100 height 15
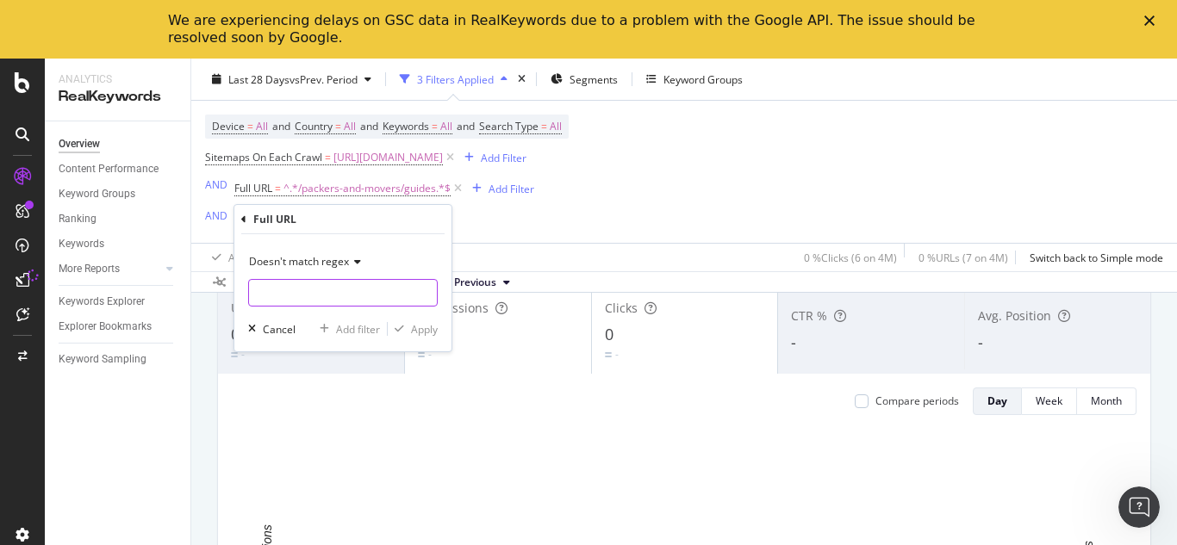
click at [295, 287] on input "text" at bounding box center [343, 293] width 188 height 28
type input "/forum/"
click at [420, 331] on div "Apply" at bounding box center [424, 329] width 27 height 15
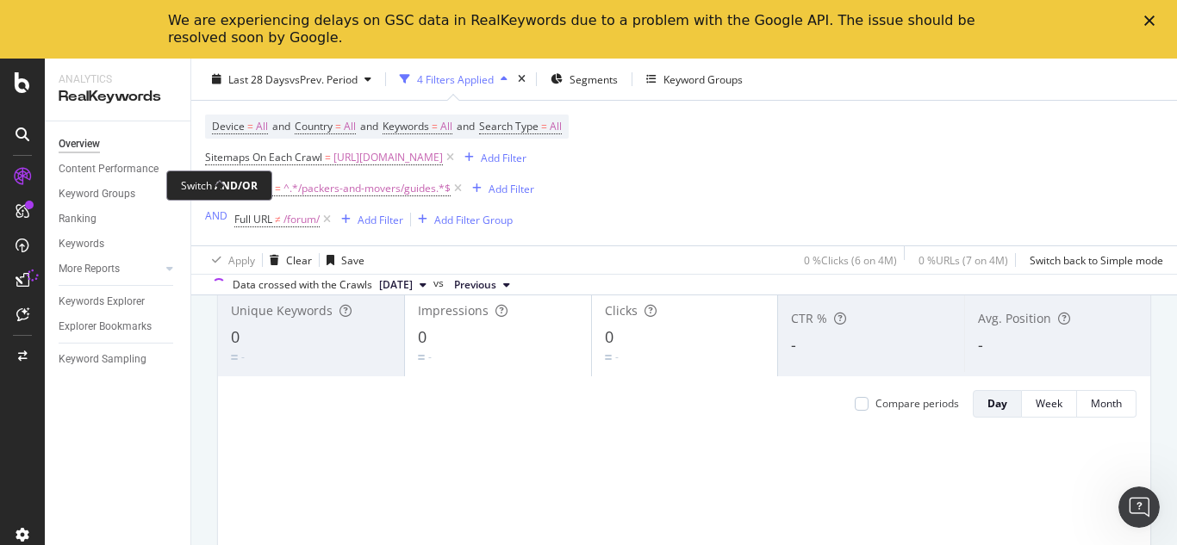
click at [204, 215] on div "Device = All and Country = All and Keywords = All and Search Type = All Sitemap…" at bounding box center [684, 187] width 986 height 174
click at [213, 215] on div "AND" at bounding box center [216, 215] width 22 height 15
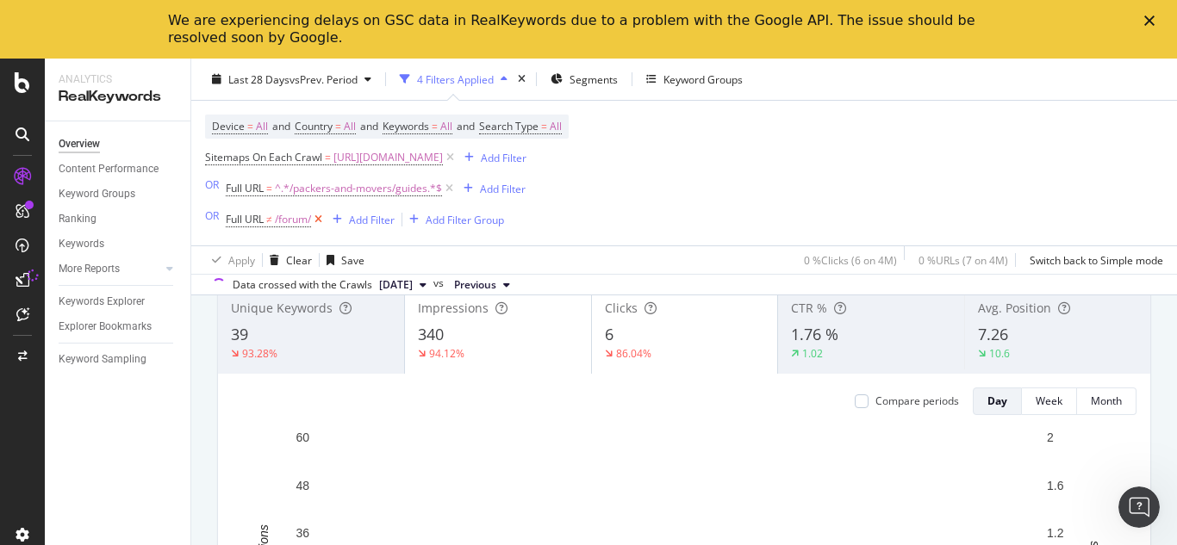
click at [323, 217] on icon at bounding box center [318, 219] width 15 height 17
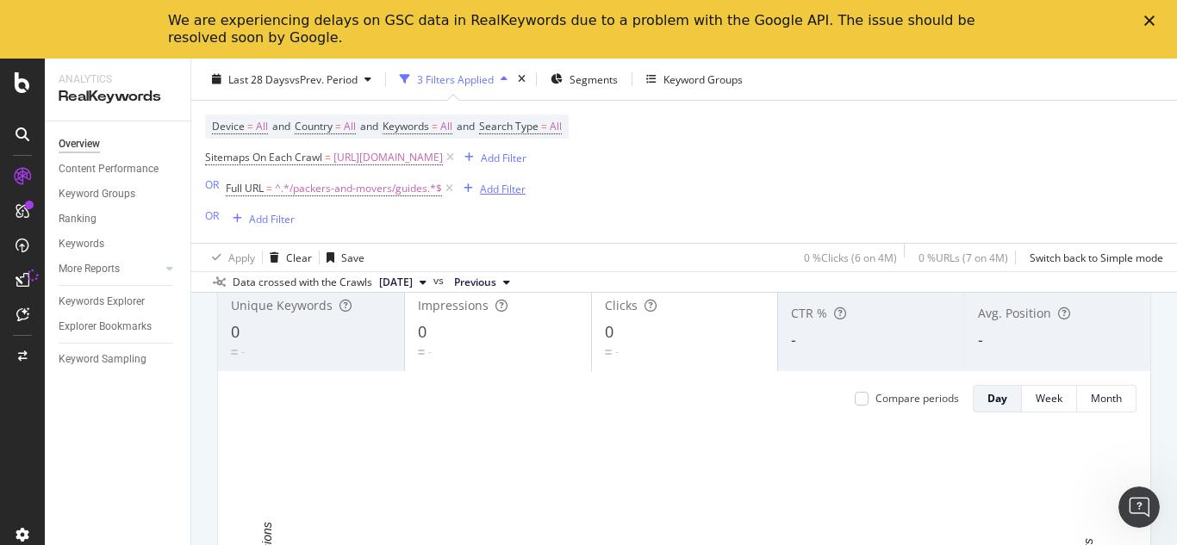
scroll to position [115, 0]
click at [505, 186] on div "Add Filter" at bounding box center [503, 188] width 46 height 15
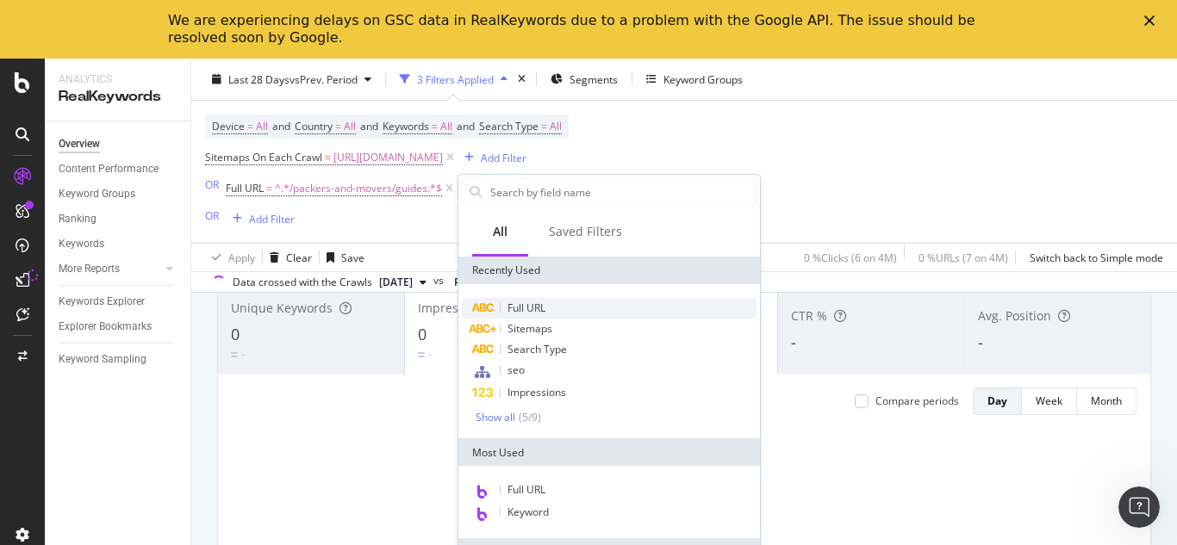
click at [531, 308] on span "Full URL" at bounding box center [526, 308] width 38 height 15
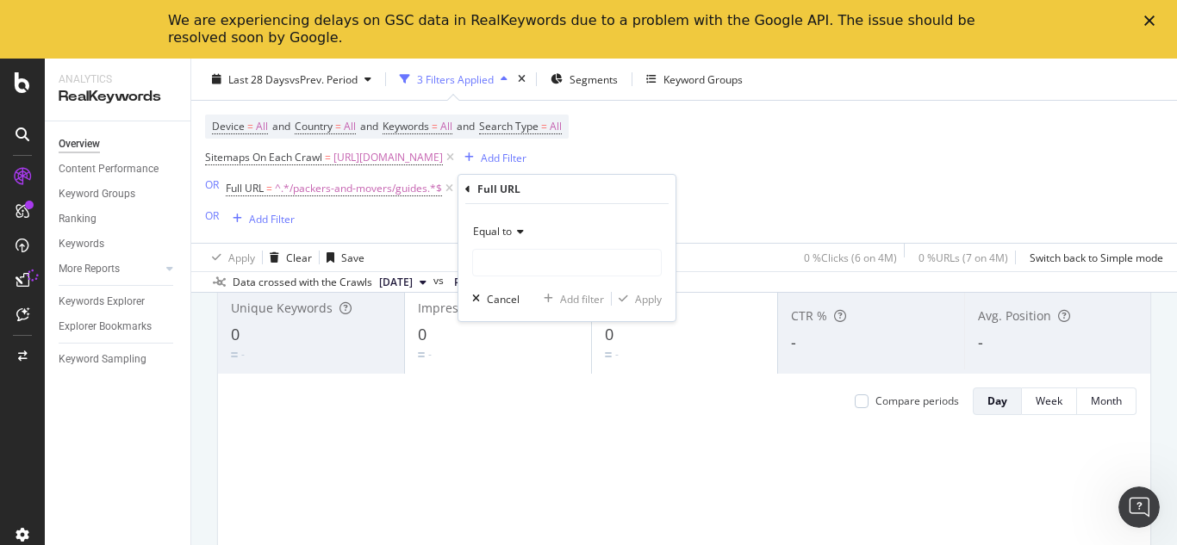
click at [492, 232] on span "Equal to" at bounding box center [492, 231] width 39 height 15
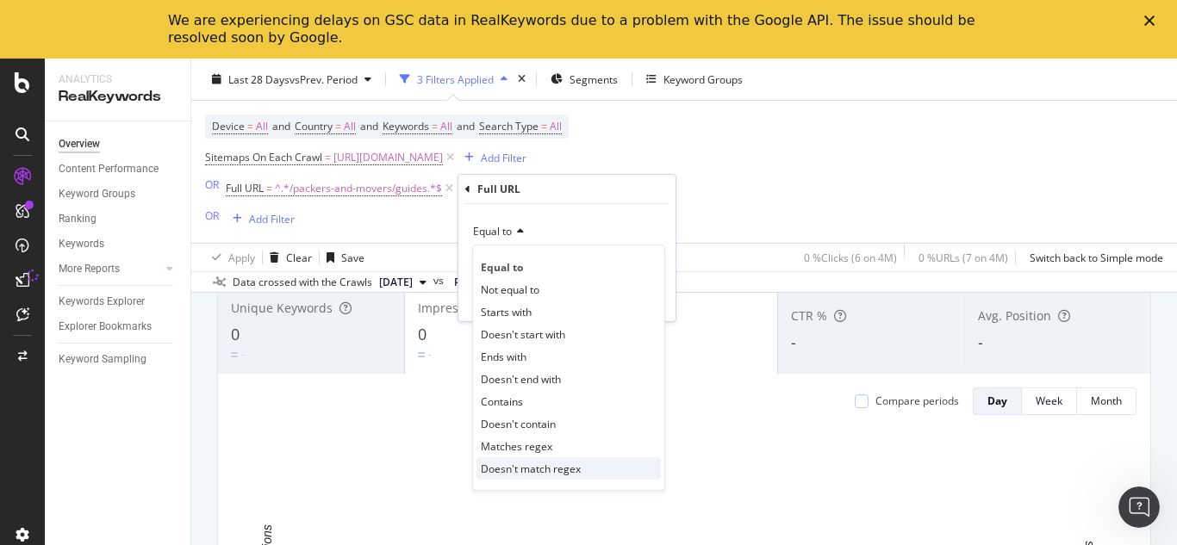
click at [566, 459] on div "Doesn't match regex" at bounding box center [568, 468] width 184 height 22
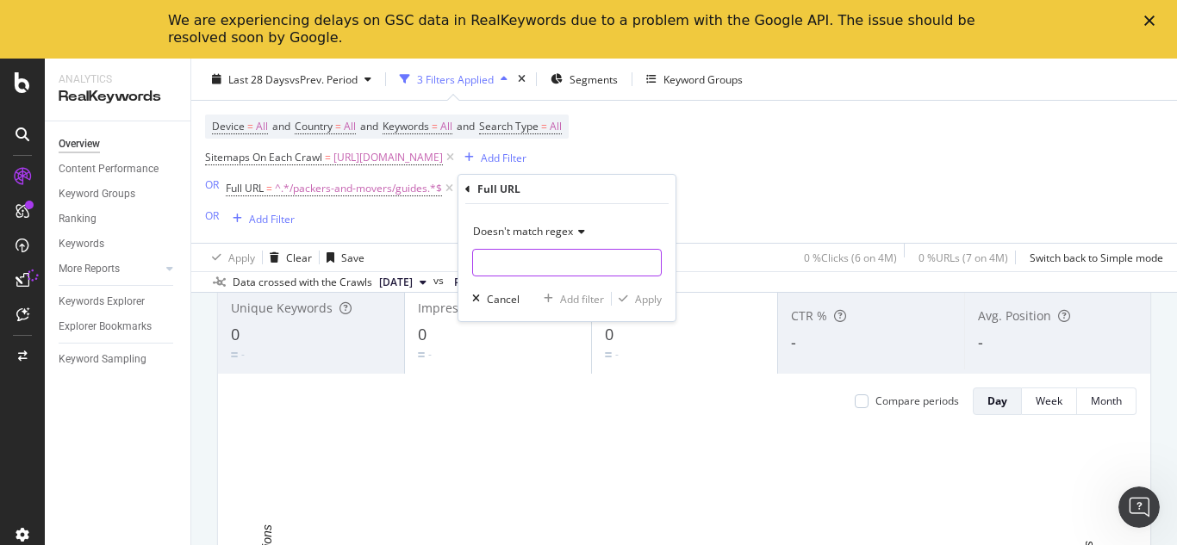
click at [515, 252] on input "text" at bounding box center [567, 263] width 188 height 28
type input "/forum/"
click at [656, 302] on div "Apply" at bounding box center [648, 299] width 27 height 15
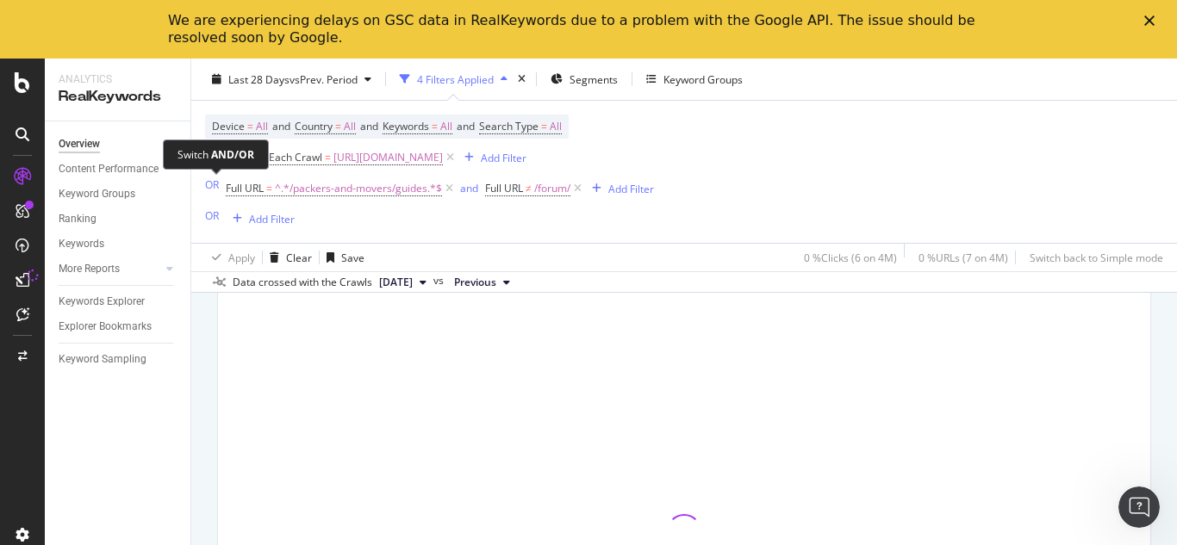
drag, startPoint x: 216, startPoint y: 186, endPoint x: 287, endPoint y: 205, distance: 73.1
click at [215, 186] on div "OR" at bounding box center [212, 184] width 14 height 15
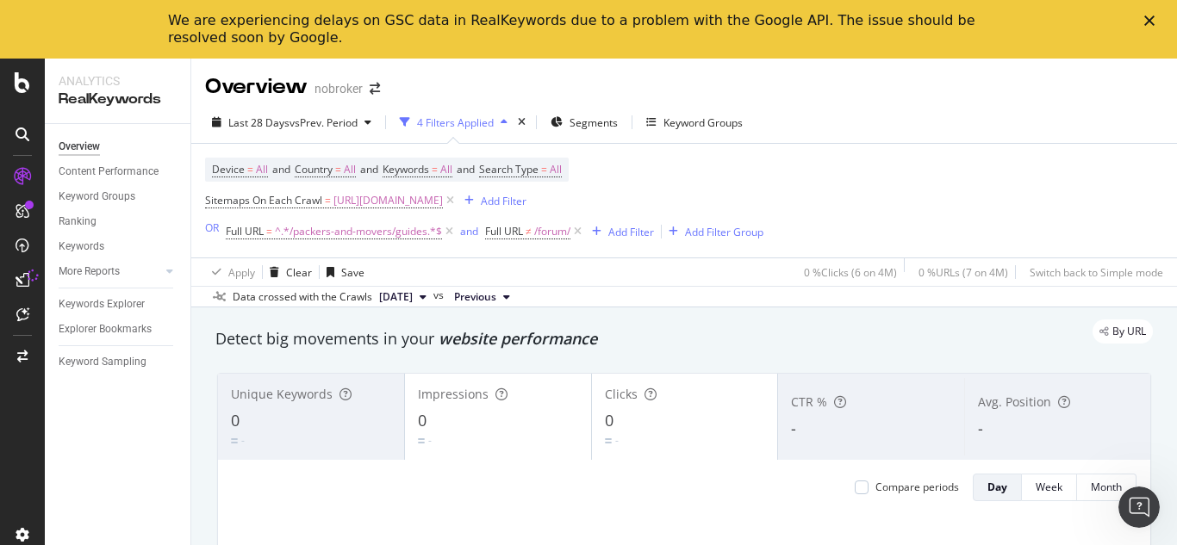
click at [608, 339] on div "By URL" at bounding box center [675, 332] width 955 height 24
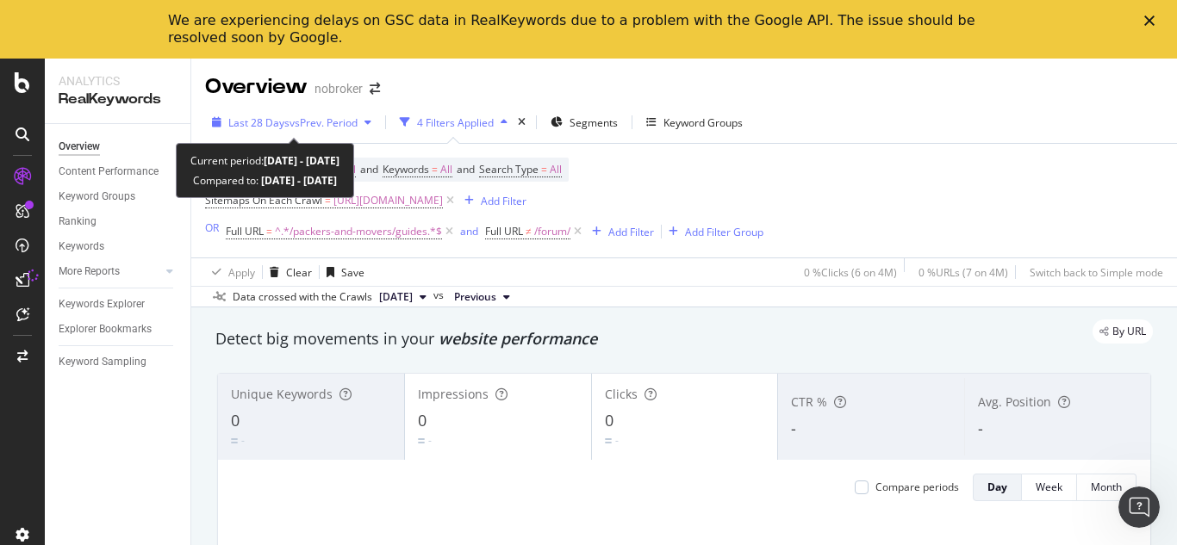
click at [307, 117] on span "vs Prev. Period" at bounding box center [323, 122] width 68 height 15
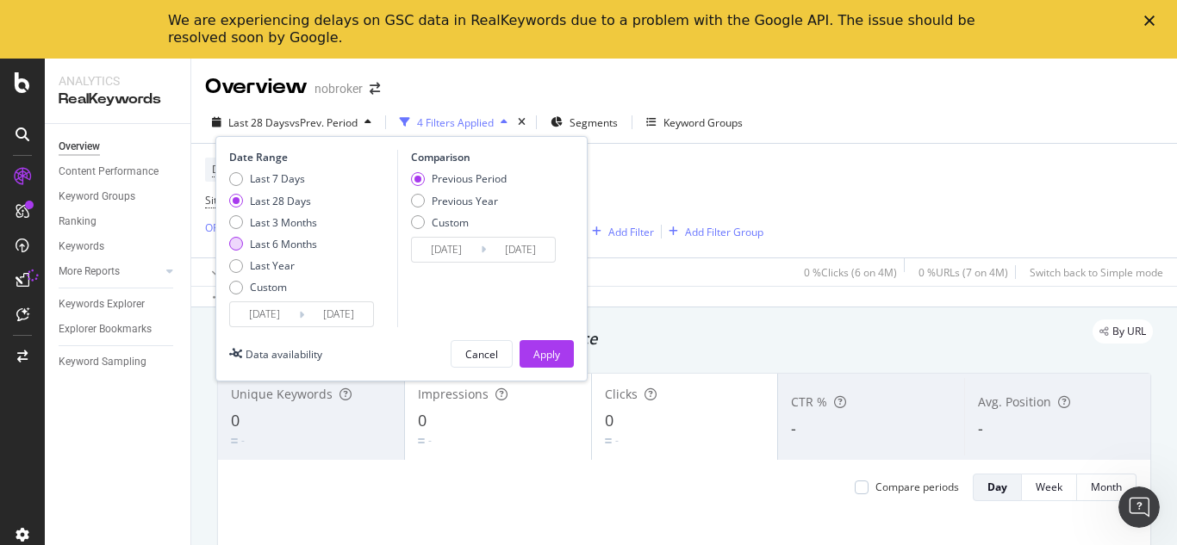
click at [280, 240] on div "Last 6 Months" at bounding box center [283, 244] width 67 height 15
type input "2025/04/11"
type input "2024/10/10"
type input "2025/04/10"
click at [272, 264] on div "Last Year" at bounding box center [272, 265] width 45 height 15
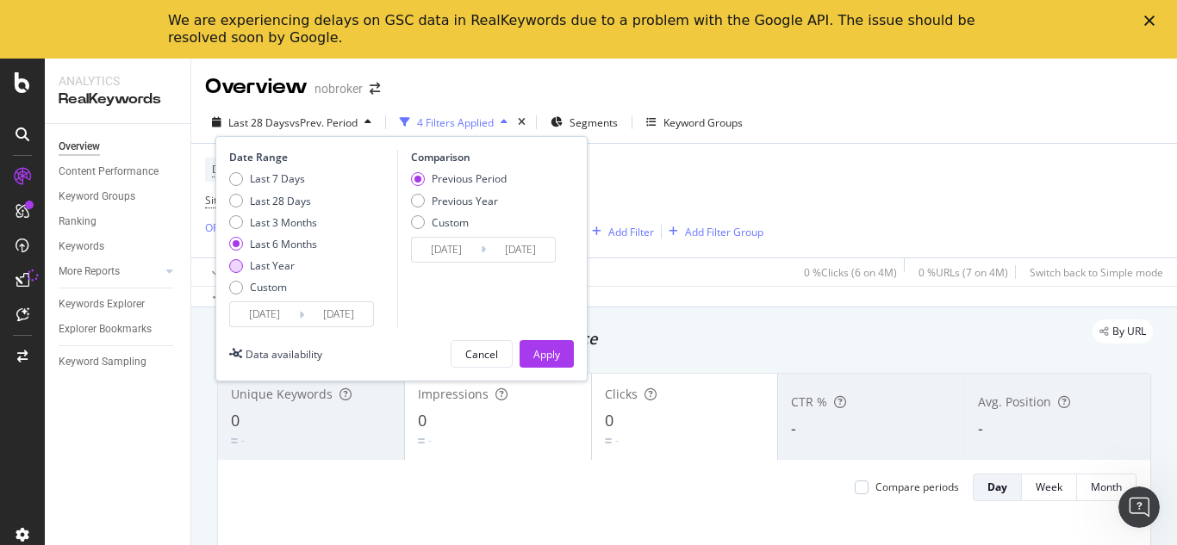
type input "2024/10/11"
type input "2023/10/12"
type input "2024/10/10"
click at [541, 355] on div "Apply" at bounding box center [546, 354] width 27 height 15
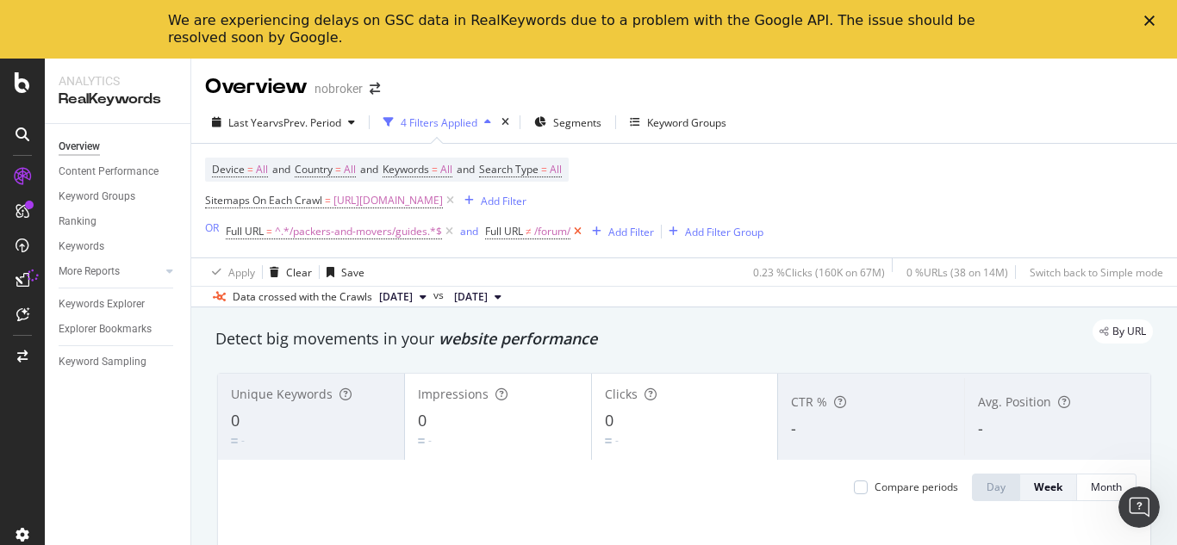
click at [576, 226] on icon at bounding box center [577, 231] width 15 height 17
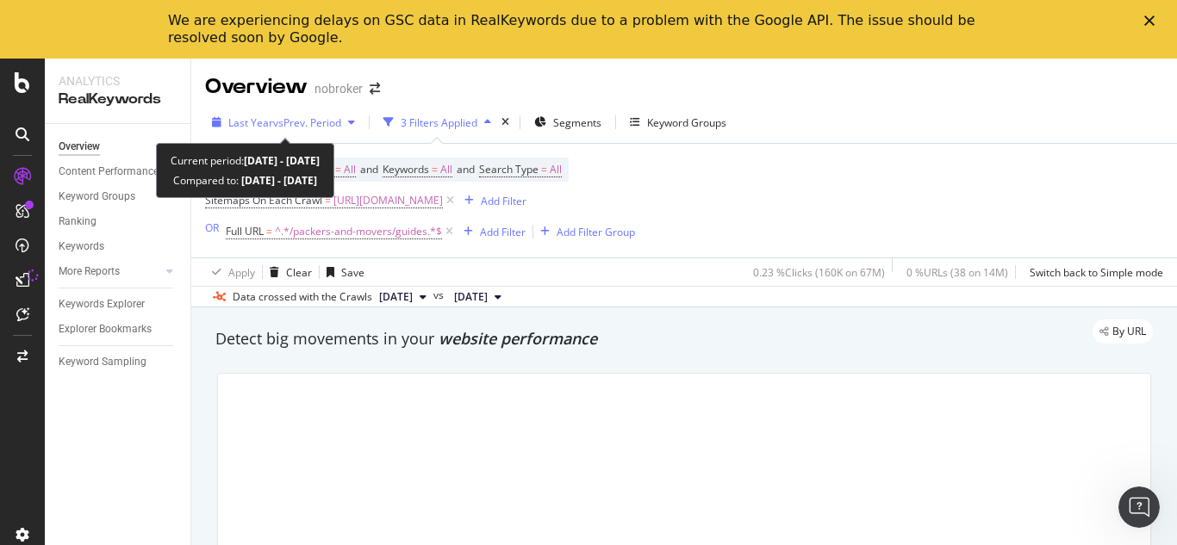
click at [266, 125] on span "Last Year" at bounding box center [250, 122] width 45 height 15
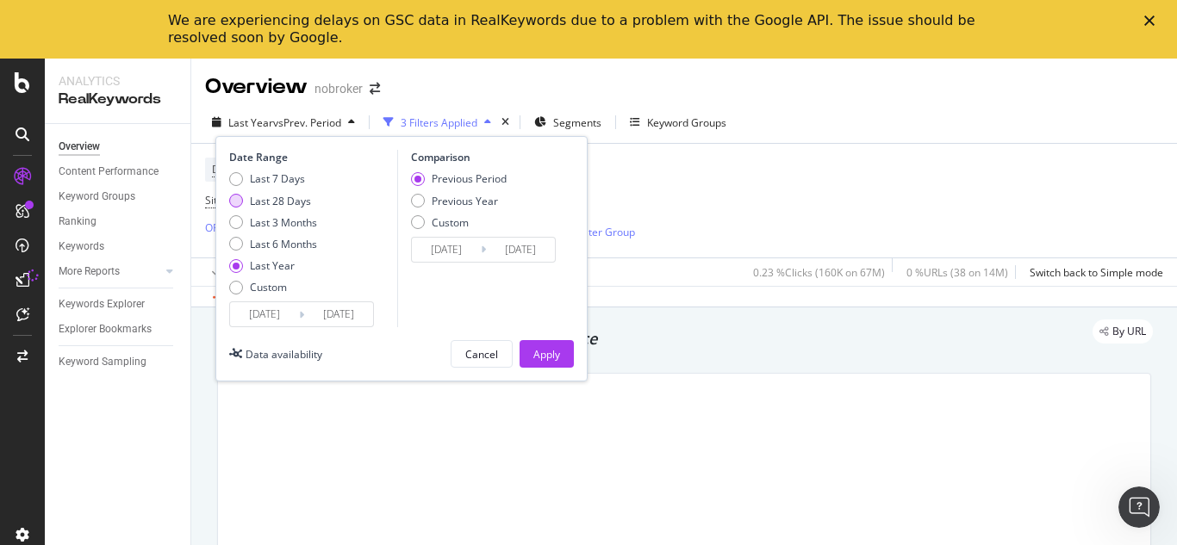
click at [273, 201] on div "Last 28 Days" at bounding box center [280, 201] width 61 height 15
type input "2025/09/13"
type input "2025/08/16"
type input "2025/09/12"
drag, startPoint x: 550, startPoint y: 353, endPoint x: 683, endPoint y: 312, distance: 139.8
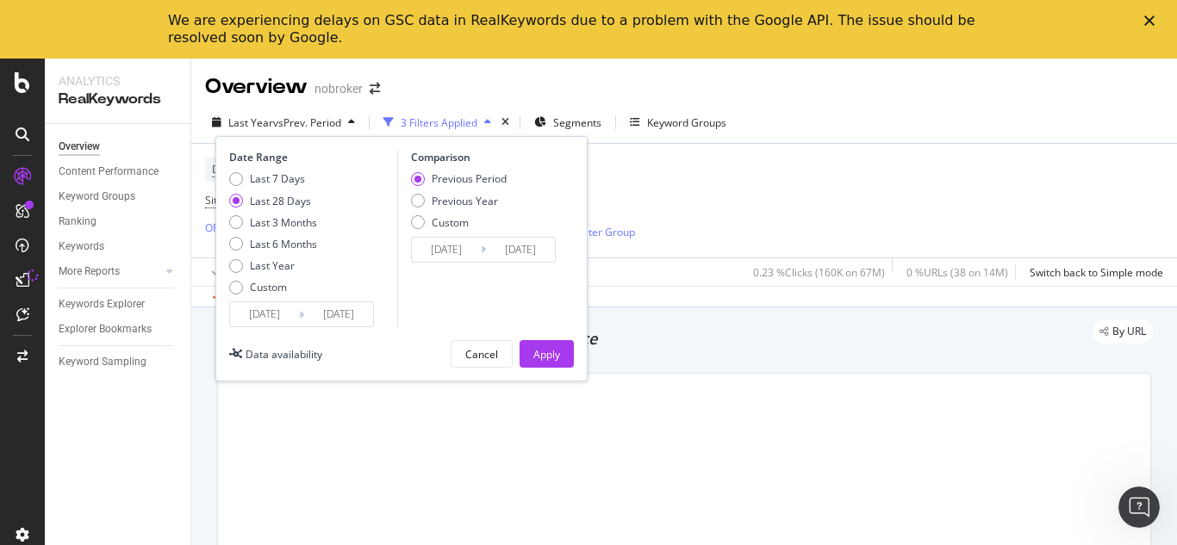
click at [551, 352] on div "Apply" at bounding box center [546, 354] width 27 height 15
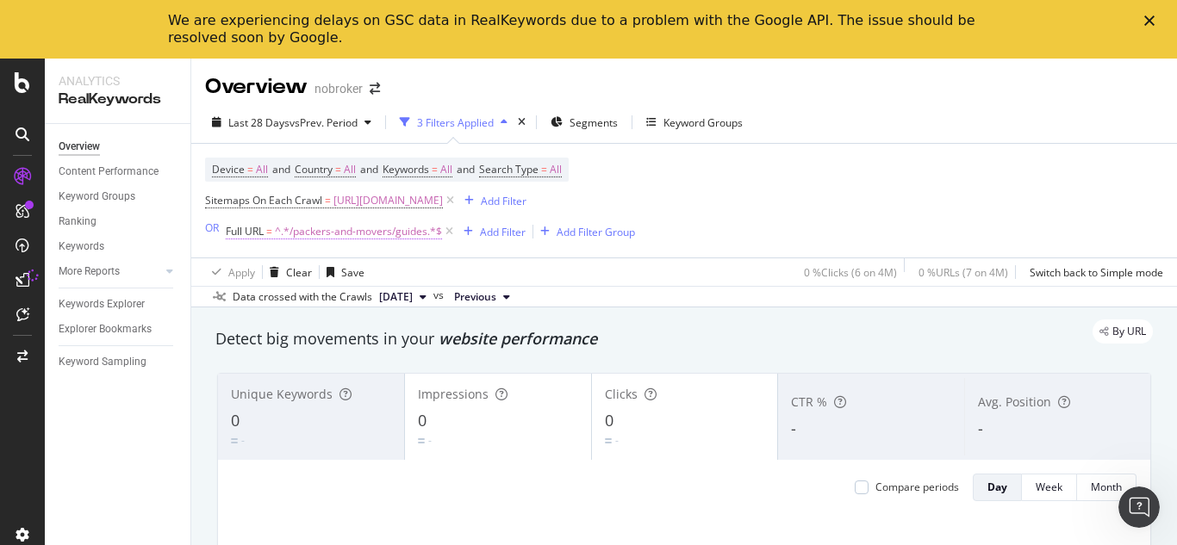
click at [317, 230] on span "^.*/packers-and-movers/guides.*$" at bounding box center [358, 232] width 167 height 24
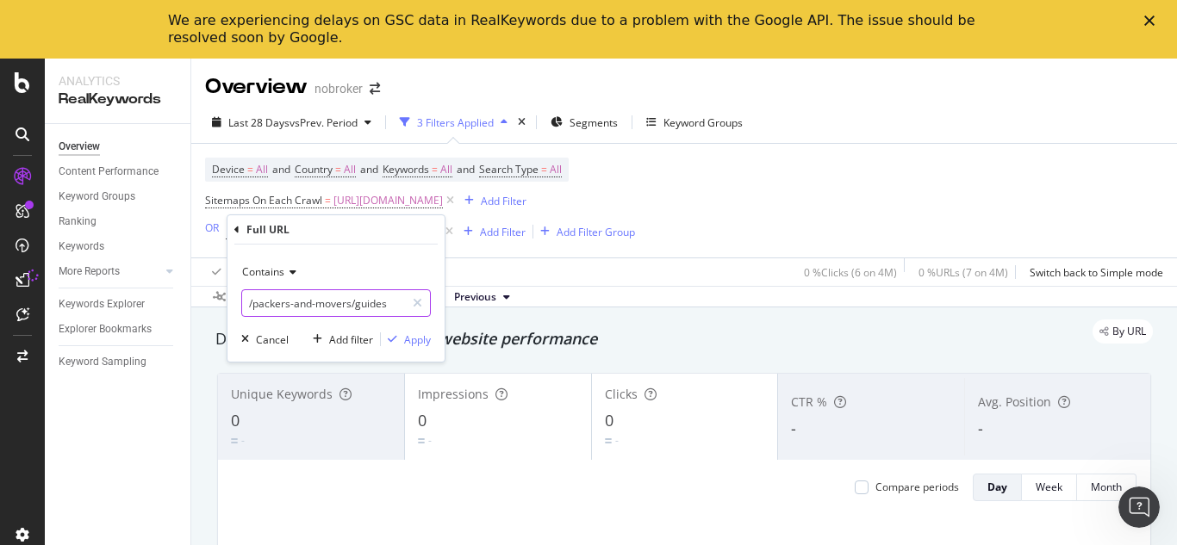
click at [301, 295] on input "/packers-and-movers/guides" at bounding box center [323, 303] width 163 height 28
click at [299, 295] on input "/packers-and-movers/guides" at bounding box center [323, 303] width 163 height 28
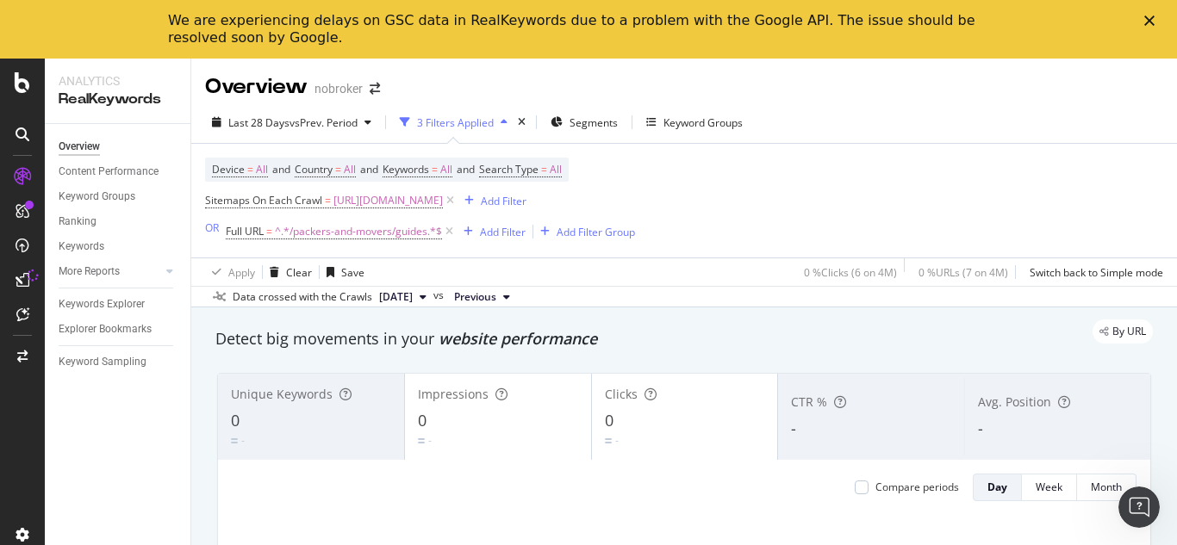
click at [638, 280] on div "Apply Clear Save 0 % Clicks ( 6 on 4M ) 0 % URLs ( 7 on 4M ) Switch back to Sim…" at bounding box center [684, 272] width 986 height 28
click at [450, 233] on icon at bounding box center [449, 231] width 15 height 17
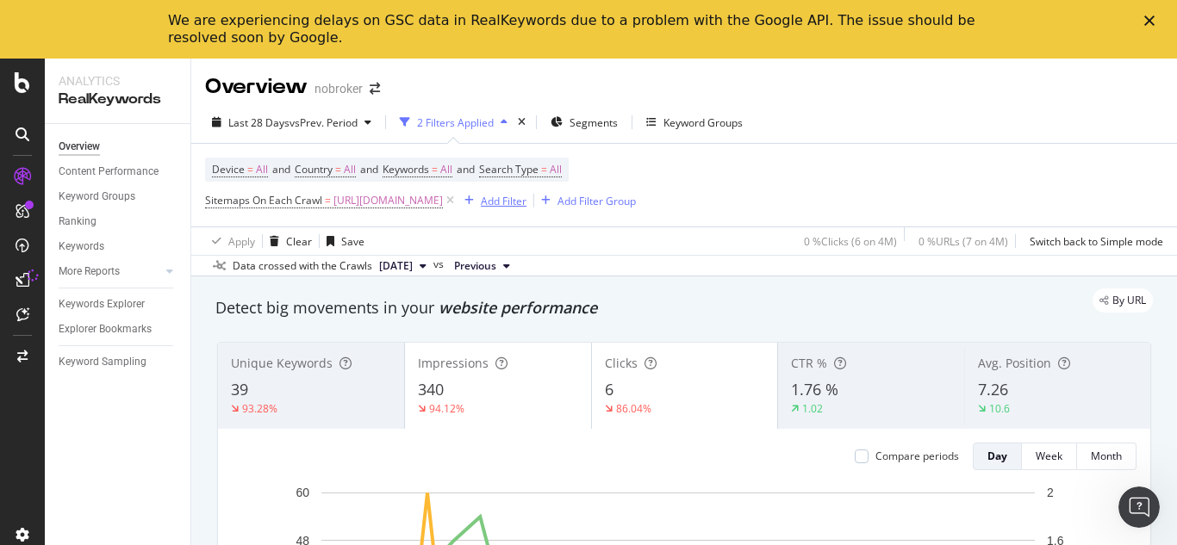
click at [526, 196] on div "Add Filter" at bounding box center [504, 201] width 46 height 15
click at [636, 161] on div "Device = All and Country = All and Keywords = All and Search Type = All Sitemap…" at bounding box center [420, 185] width 431 height 55
click at [526, 194] on div "Add Filter" at bounding box center [504, 201] width 46 height 15
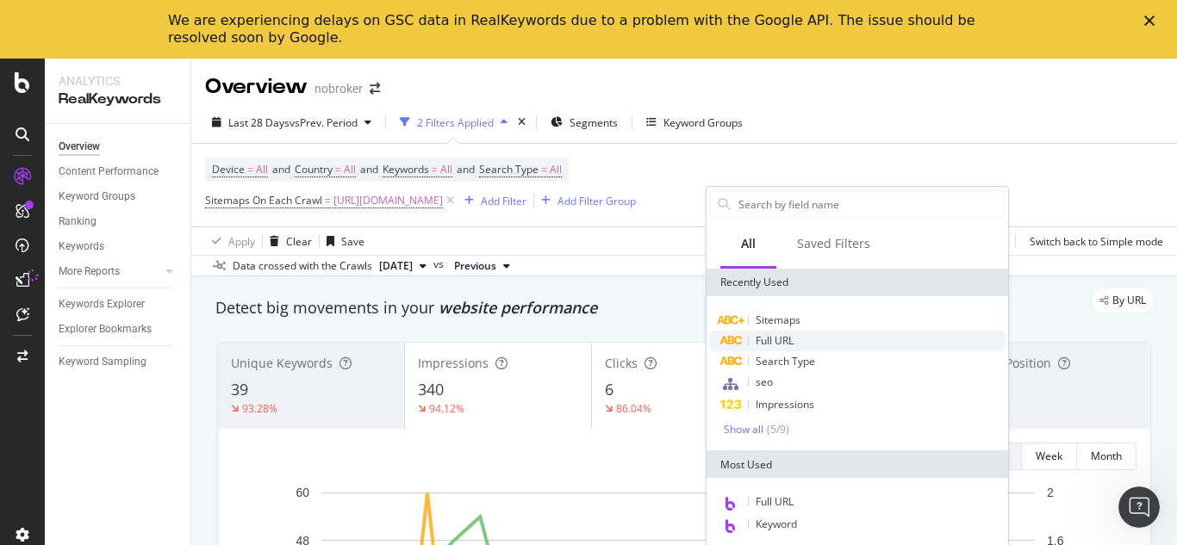
click at [776, 339] on span "Full URL" at bounding box center [775, 340] width 38 height 15
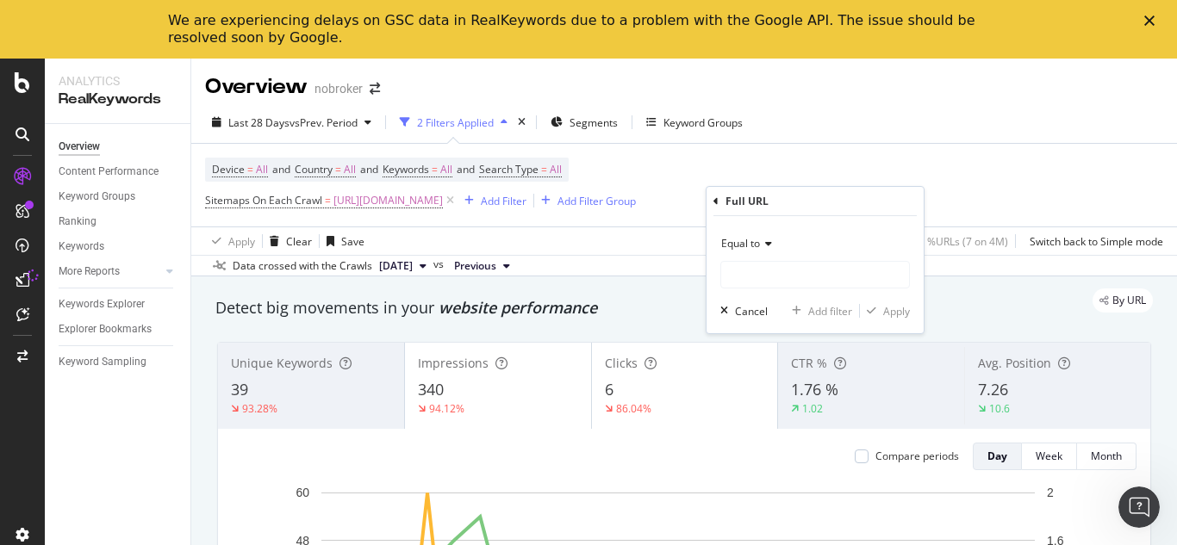
click at [756, 246] on span "Equal to" at bounding box center [740, 243] width 39 height 15
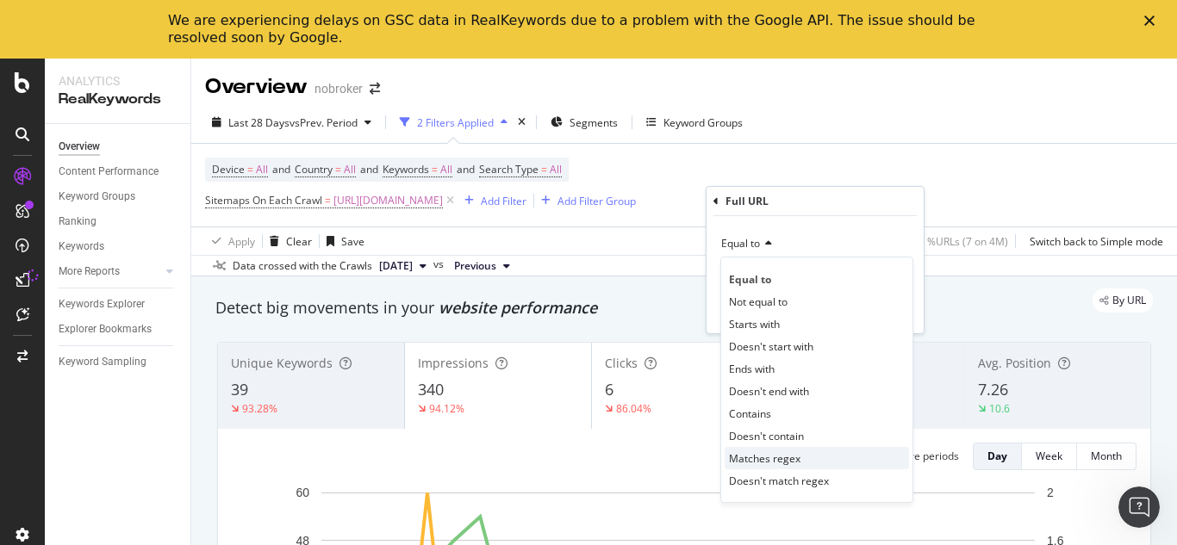
click at [753, 458] on span "Matches regex" at bounding box center [765, 458] width 72 height 15
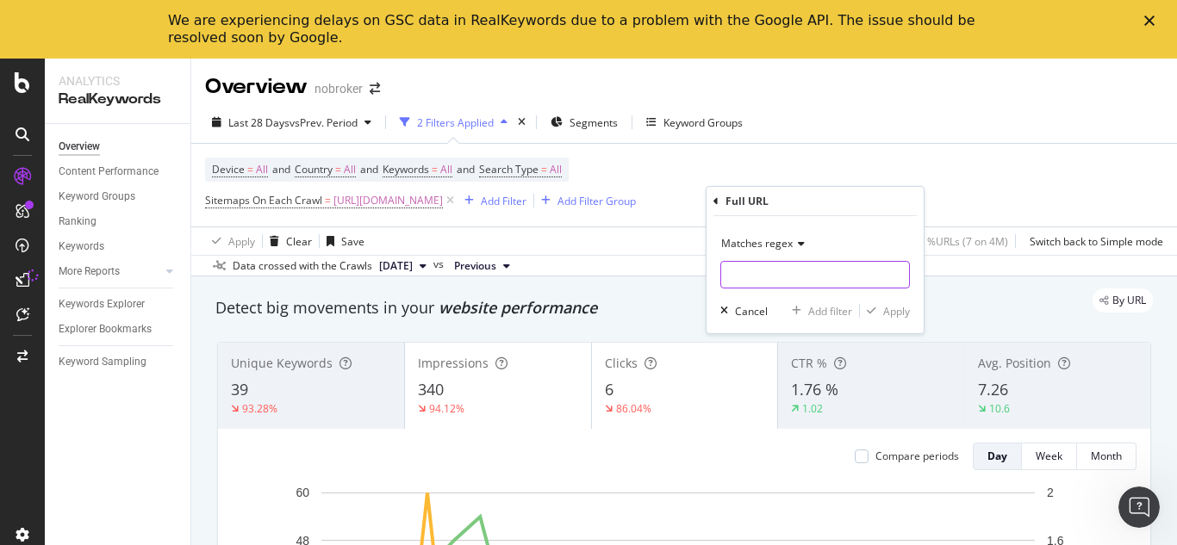
click at [756, 275] on input "text" at bounding box center [815, 275] width 188 height 28
paste input "/packers-and-movers/guides"
type input "/packers-and-movers/guides"
drag, startPoint x: 900, startPoint y: 310, endPoint x: 729, endPoint y: 286, distance: 173.1
click at [899, 310] on div "Apply" at bounding box center [896, 311] width 27 height 15
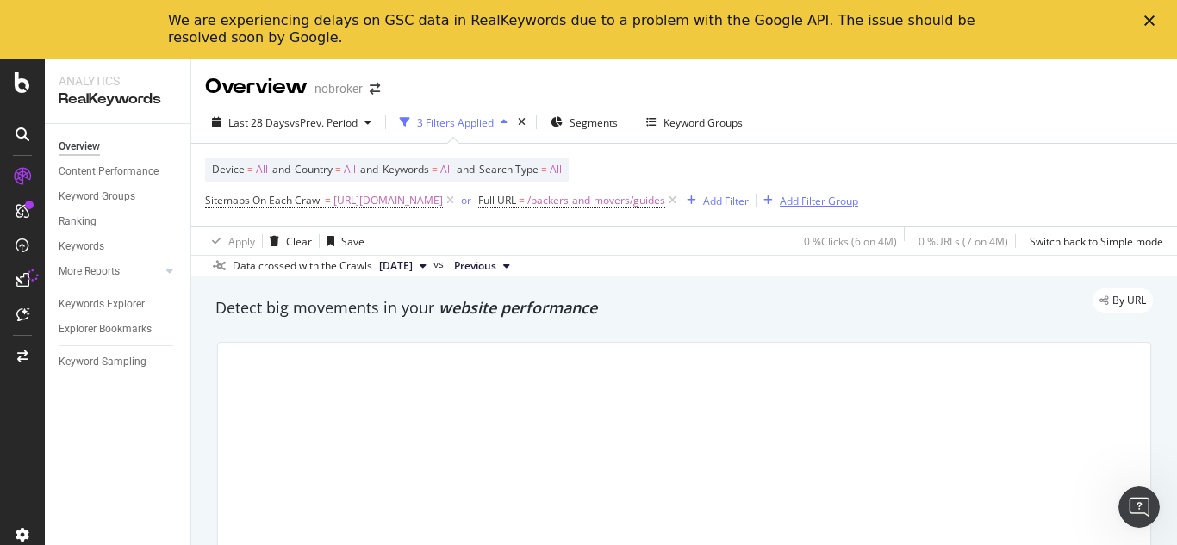
click at [858, 206] on div "Add Filter Group" at bounding box center [819, 201] width 78 height 15
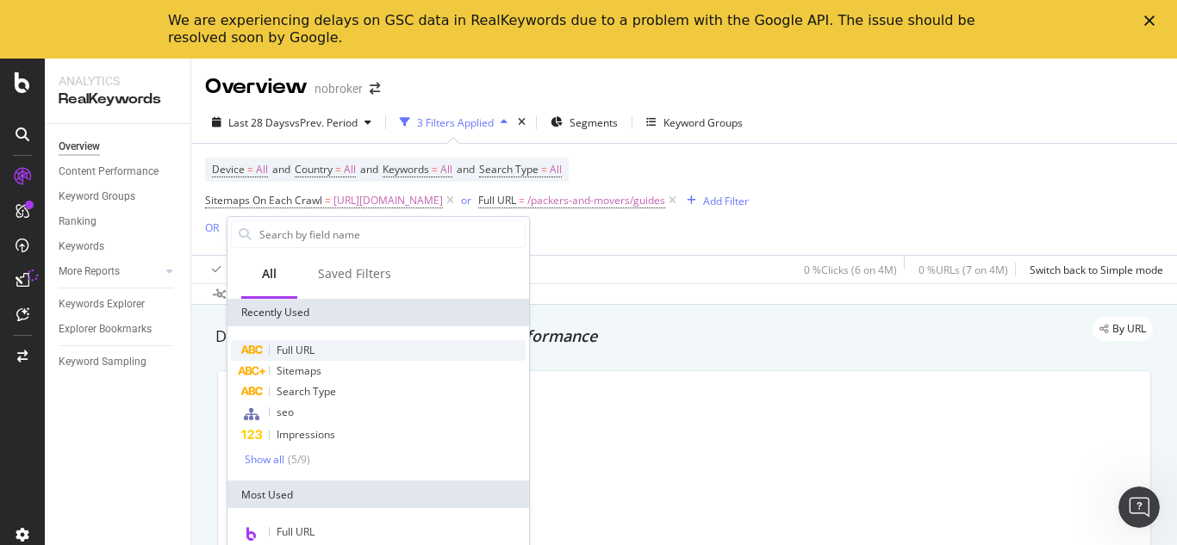
click at [302, 352] on span "Full URL" at bounding box center [296, 350] width 38 height 15
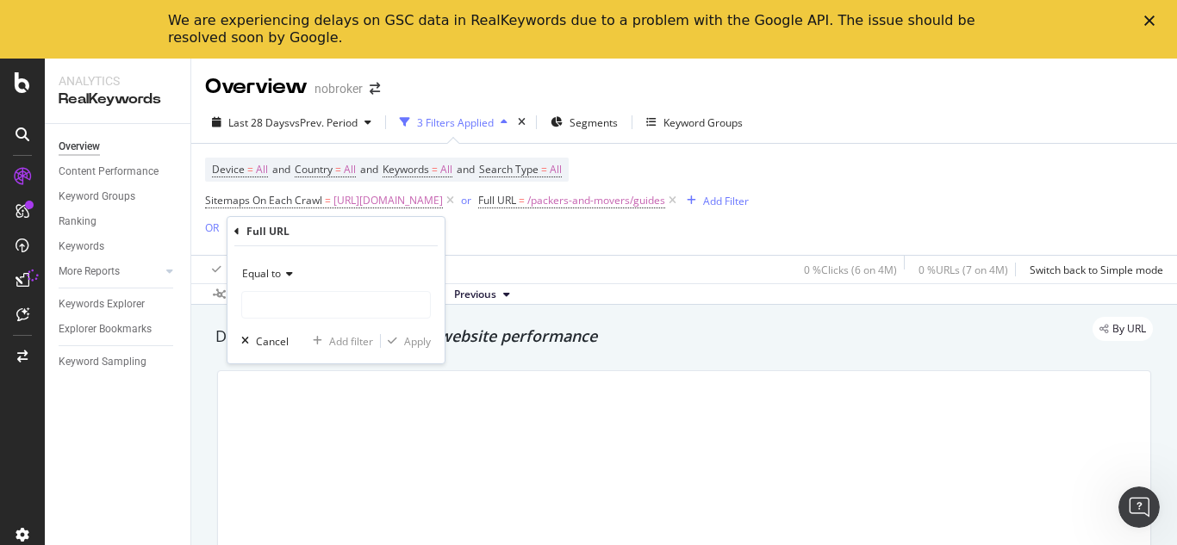
click at [264, 271] on span "Equal to" at bounding box center [261, 273] width 39 height 15
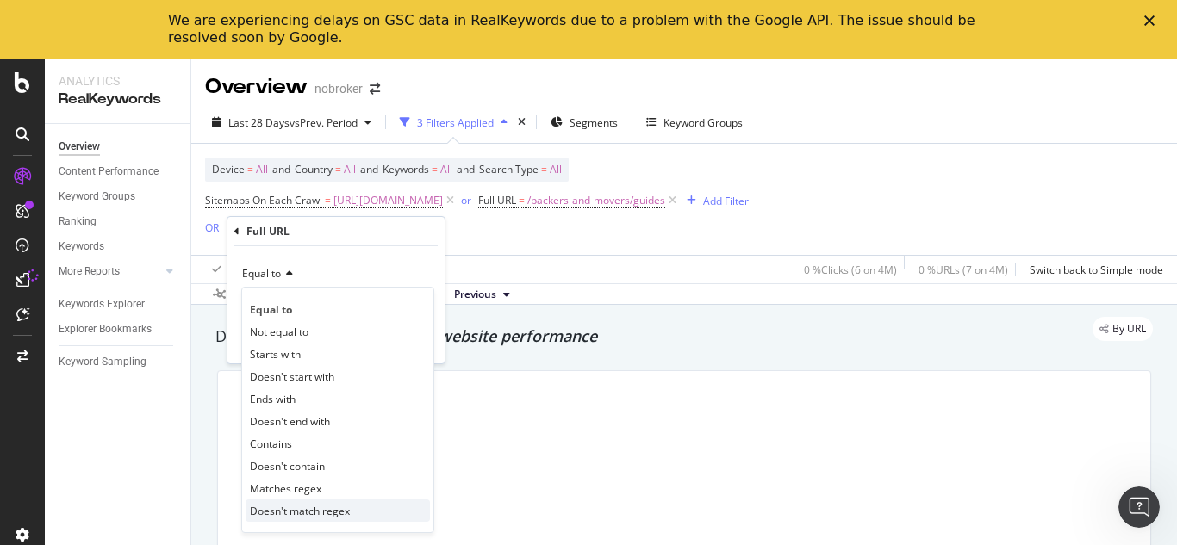
click at [310, 506] on span "Doesn't match regex" at bounding box center [300, 511] width 100 height 15
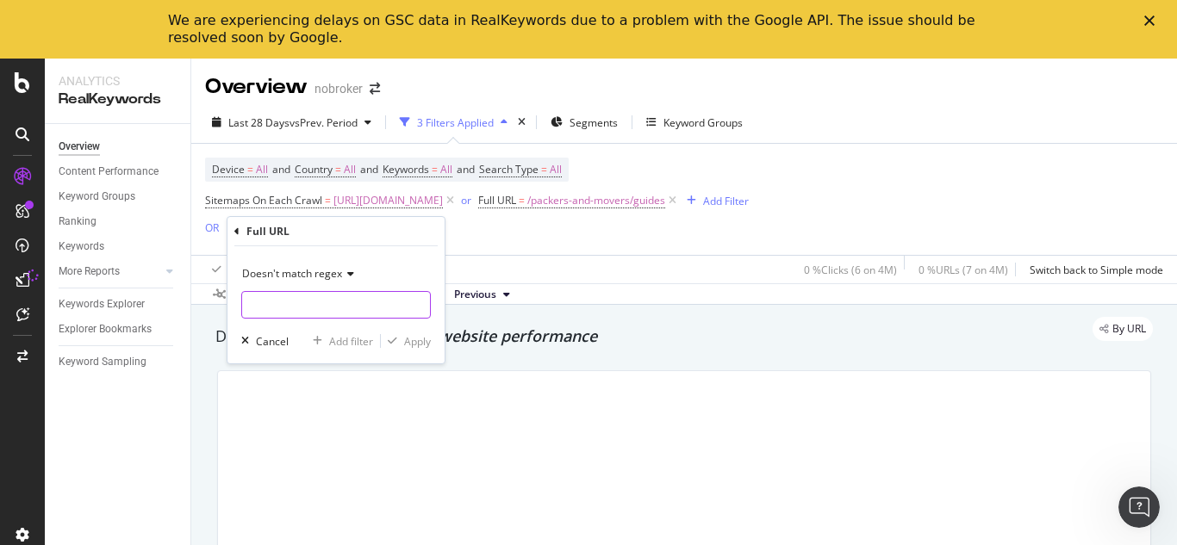
click at [300, 295] on input "text" at bounding box center [336, 305] width 188 height 28
click at [322, 333] on div "Doesn't match regex Cancel Add filter Apply" at bounding box center [335, 304] width 217 height 117
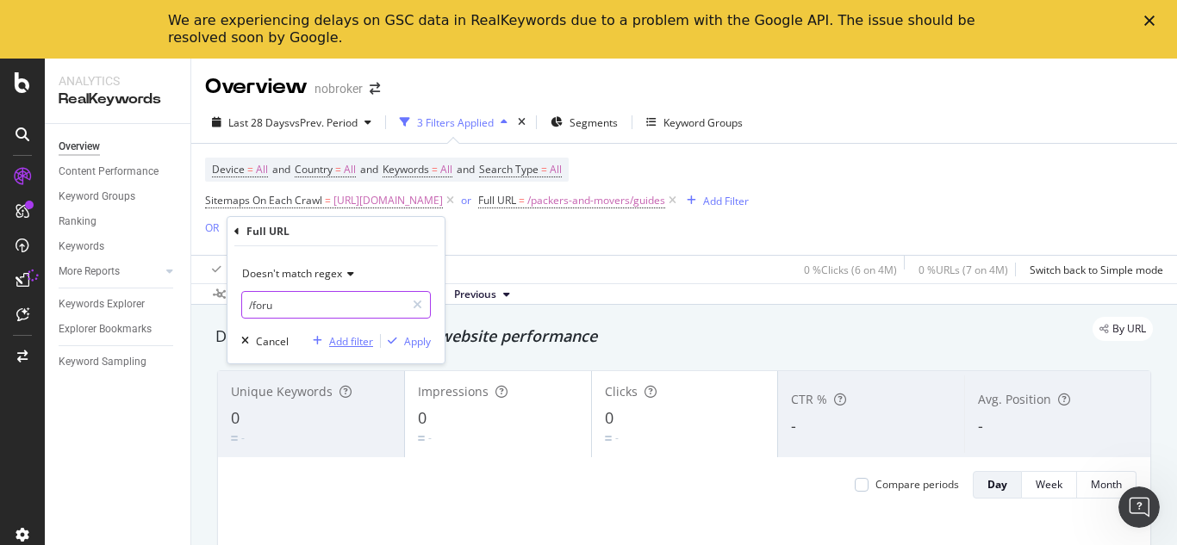
type input "/forum"
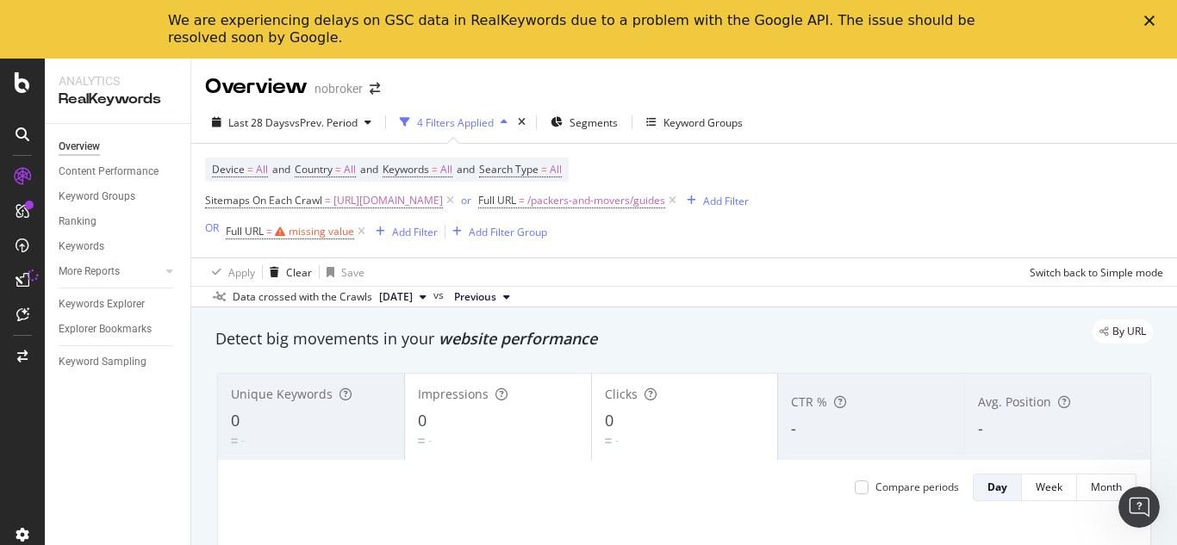
click at [653, 306] on div "Overview nobroker Last 28 Days vs Prev. Period 4 Filters Applied Segments Keywo…" at bounding box center [684, 331] width 986 height 545
click at [362, 231] on icon at bounding box center [361, 231] width 15 height 17
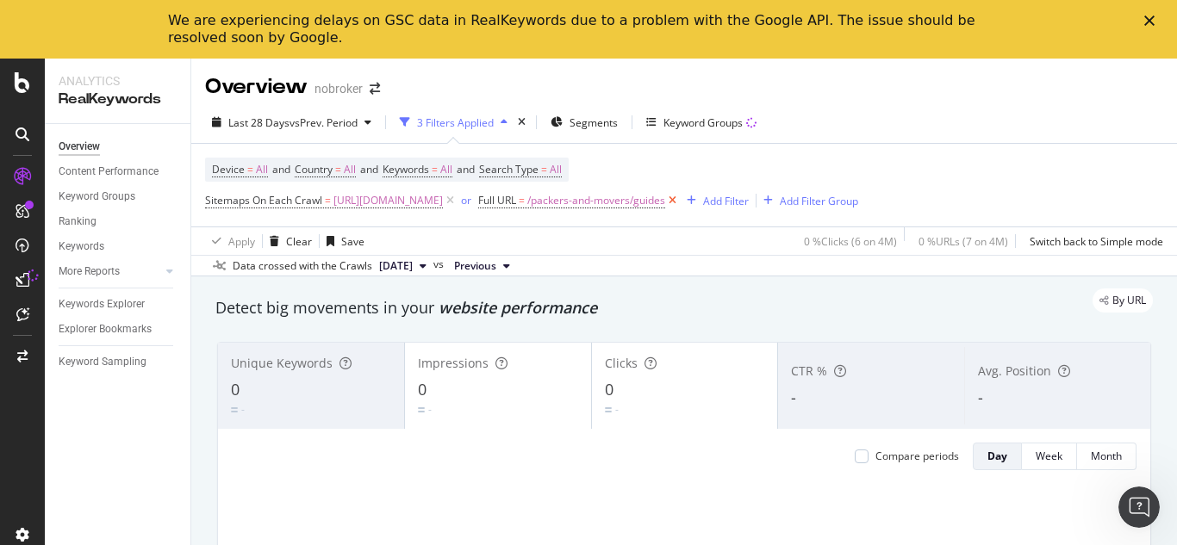
click at [680, 198] on icon at bounding box center [672, 200] width 15 height 17
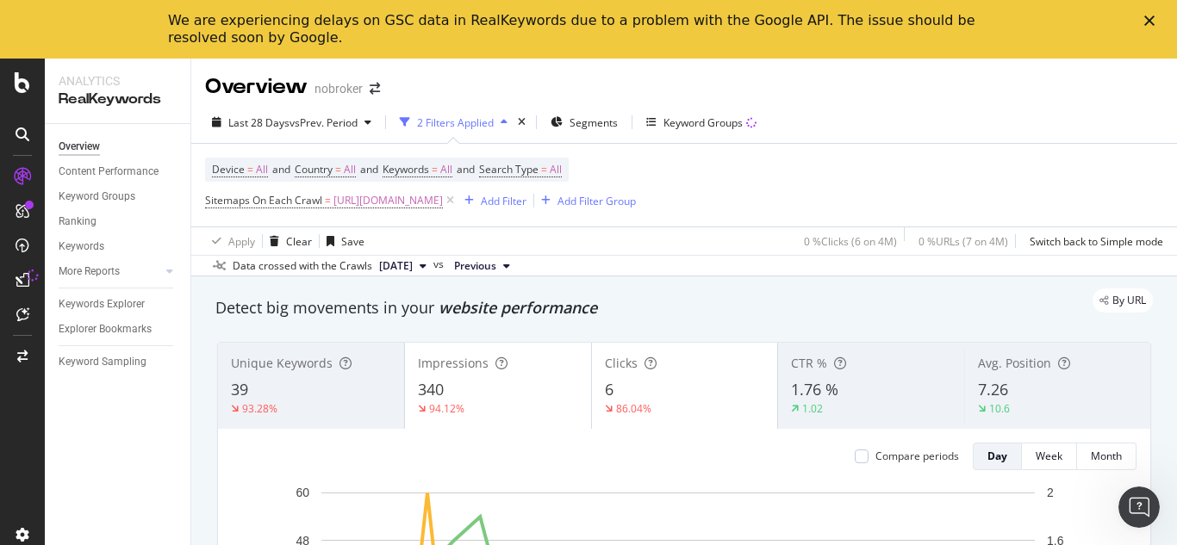
click at [736, 295] on div "By URL" at bounding box center [675, 301] width 955 height 24
click at [526, 200] on div "Add Filter" at bounding box center [504, 201] width 46 height 15
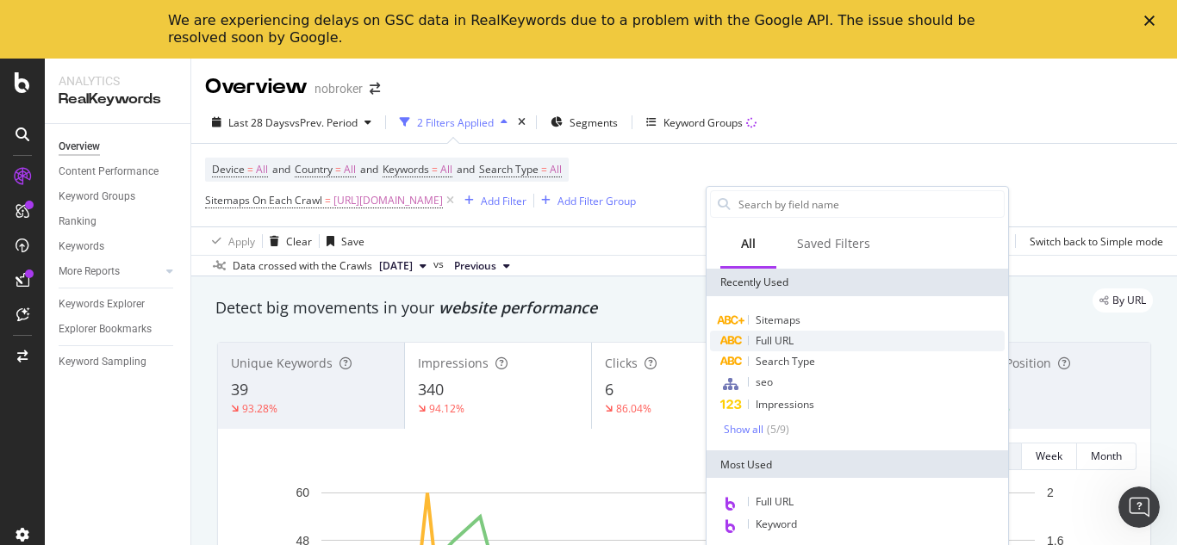
click at [767, 345] on span "Full URL" at bounding box center [775, 340] width 38 height 15
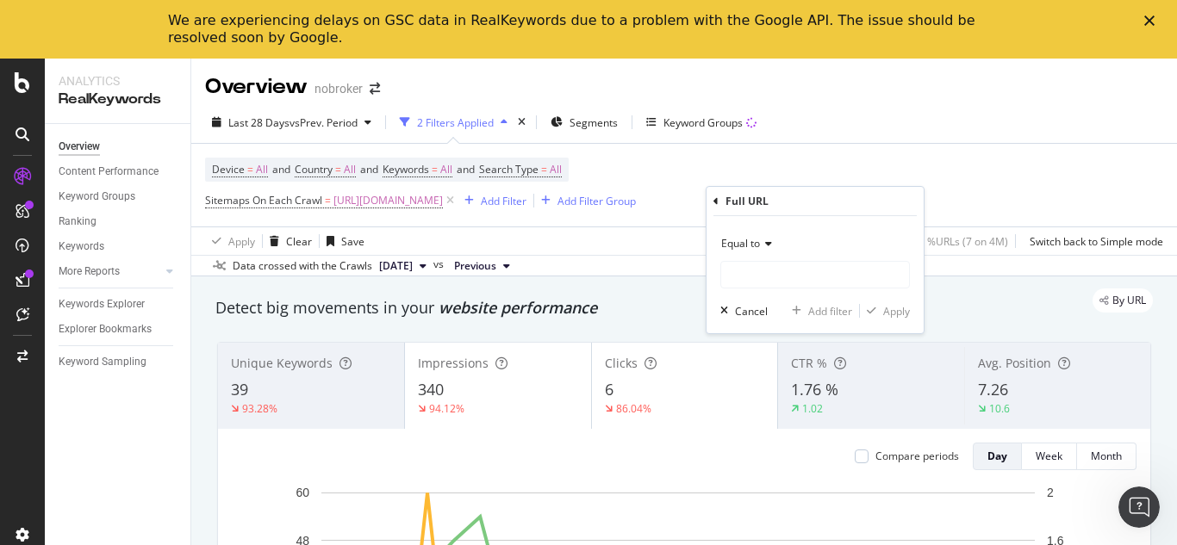
click at [766, 246] on icon at bounding box center [766, 244] width 12 height 10
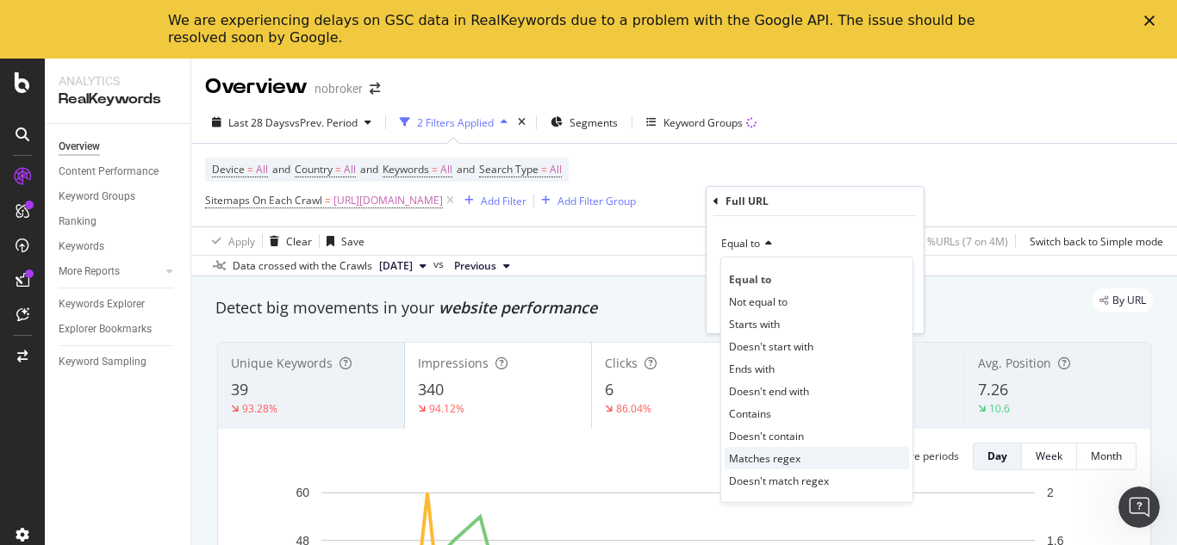
click at [738, 457] on span "Matches regex" at bounding box center [765, 458] width 72 height 15
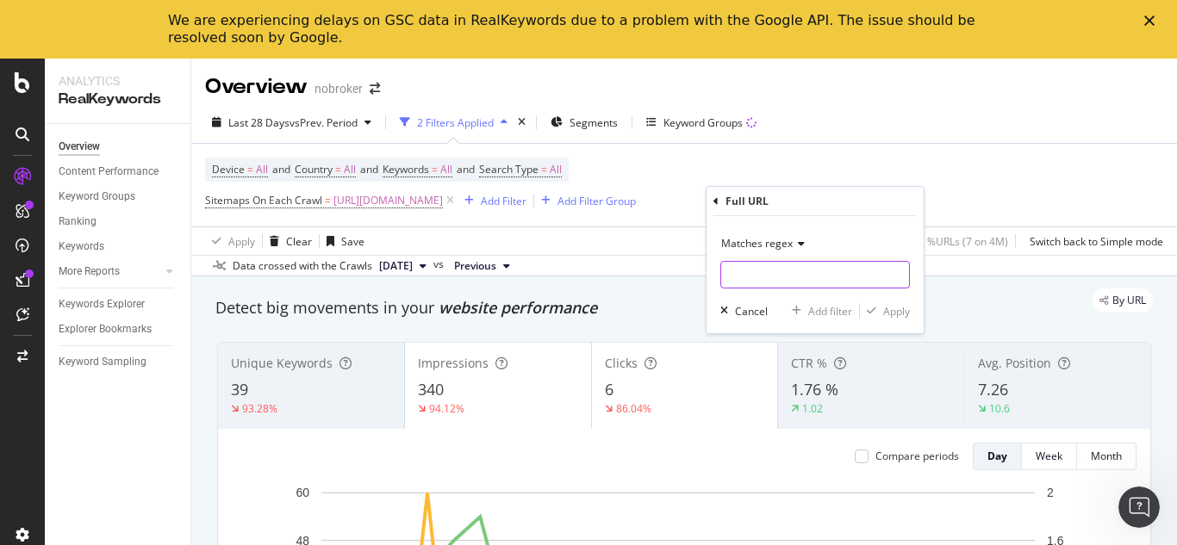
click at [789, 278] on input "text" at bounding box center [815, 275] width 188 height 28
paste input "/packers-and-movers/guides"
type input "/packers-and-movers/guides"
click at [876, 311] on div "button" at bounding box center [871, 311] width 23 height 10
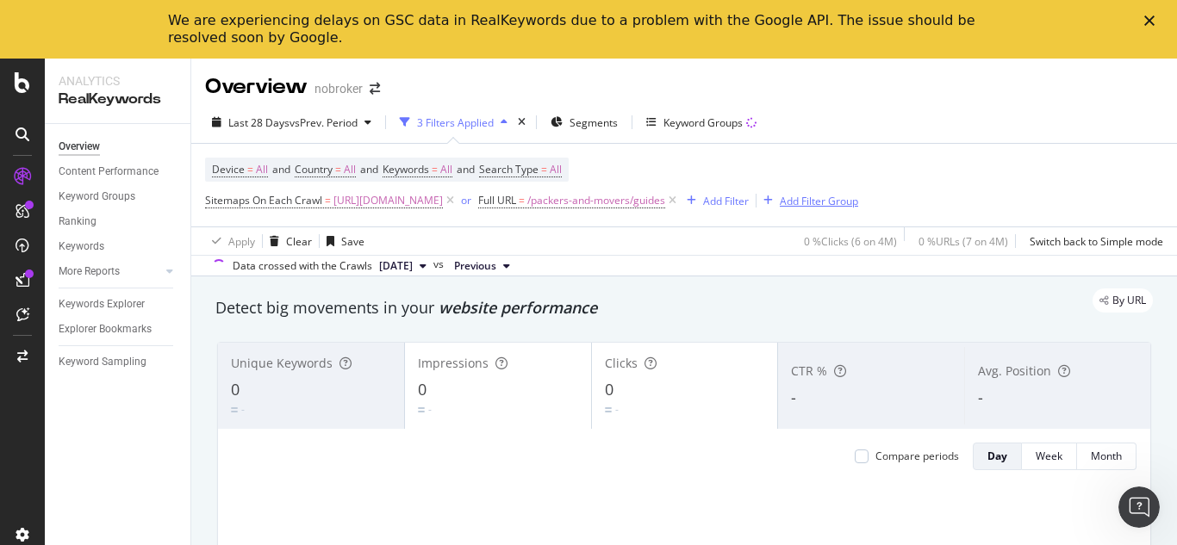
click at [858, 207] on div "Add Filter Group" at bounding box center [819, 201] width 78 height 15
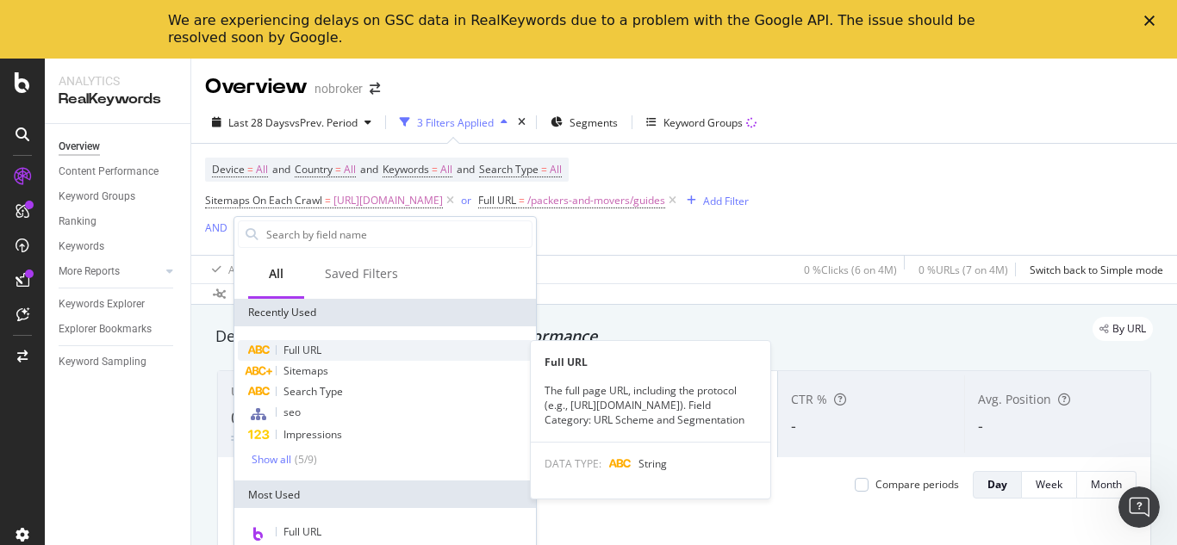
click at [329, 347] on div "Full URL" at bounding box center [385, 350] width 295 height 21
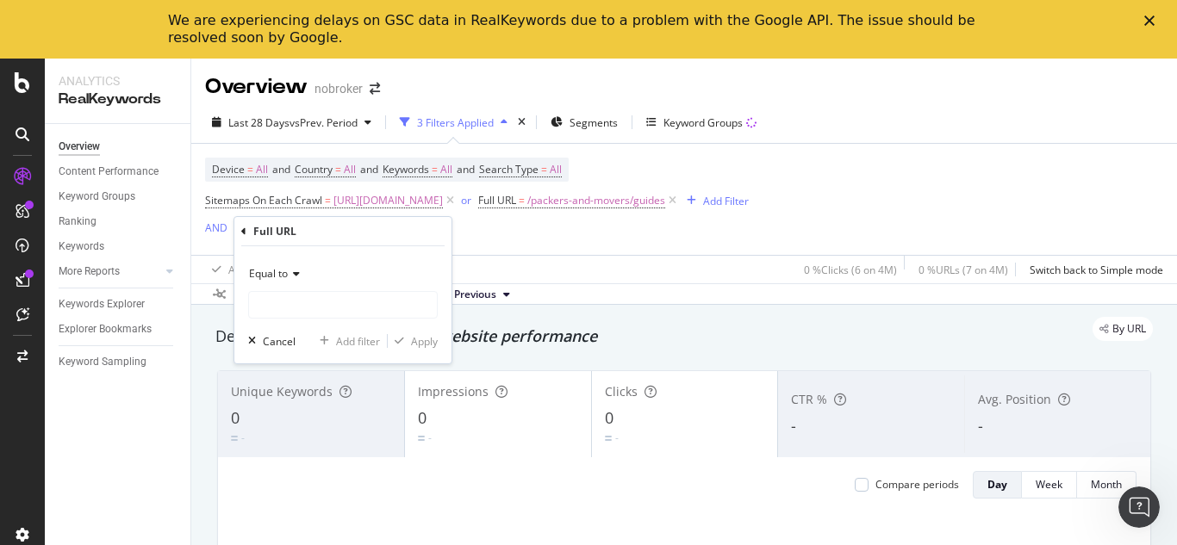
click at [294, 270] on icon at bounding box center [294, 274] width 12 height 10
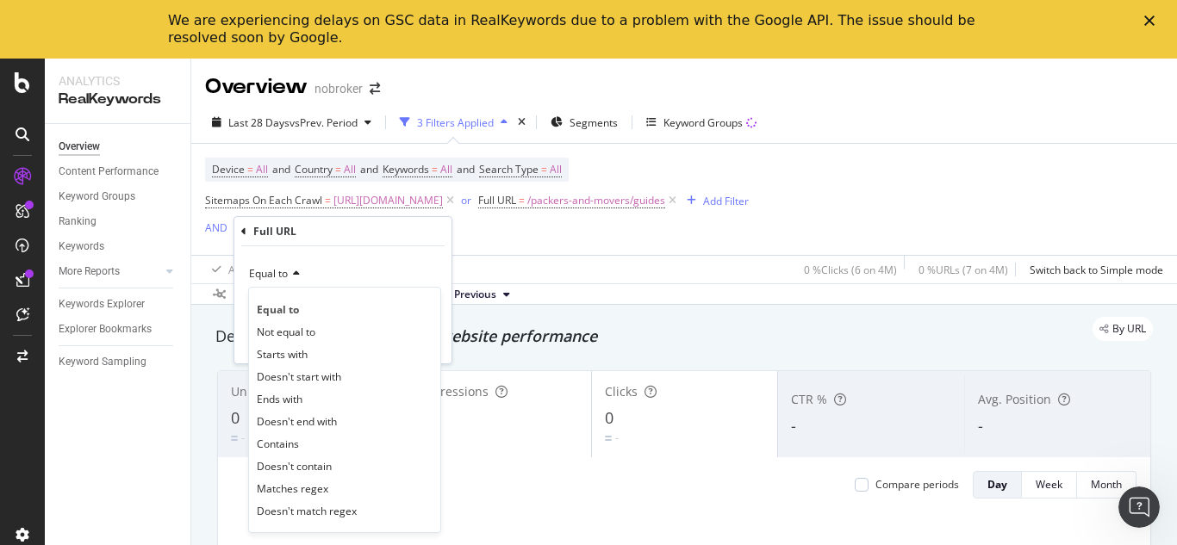
drag, startPoint x: 294, startPoint y: 511, endPoint x: 323, endPoint y: 451, distance: 67.0
click at [294, 512] on span "Doesn't match regex" at bounding box center [307, 511] width 100 height 15
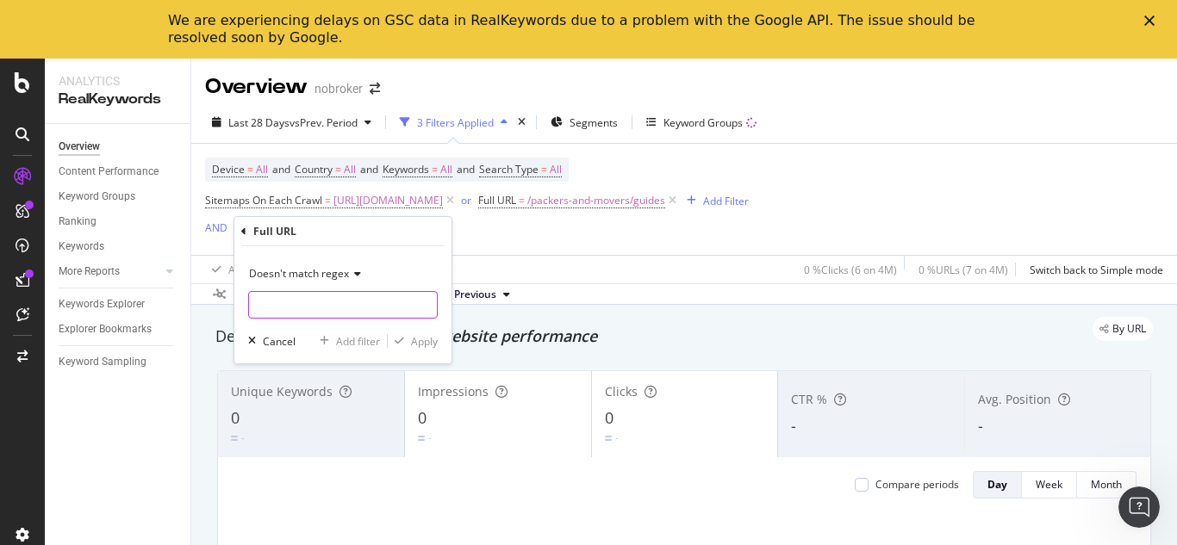
click at [361, 305] on input "text" at bounding box center [343, 305] width 188 height 28
type input "/forum/"
click at [419, 338] on div "Apply" at bounding box center [424, 341] width 27 height 15
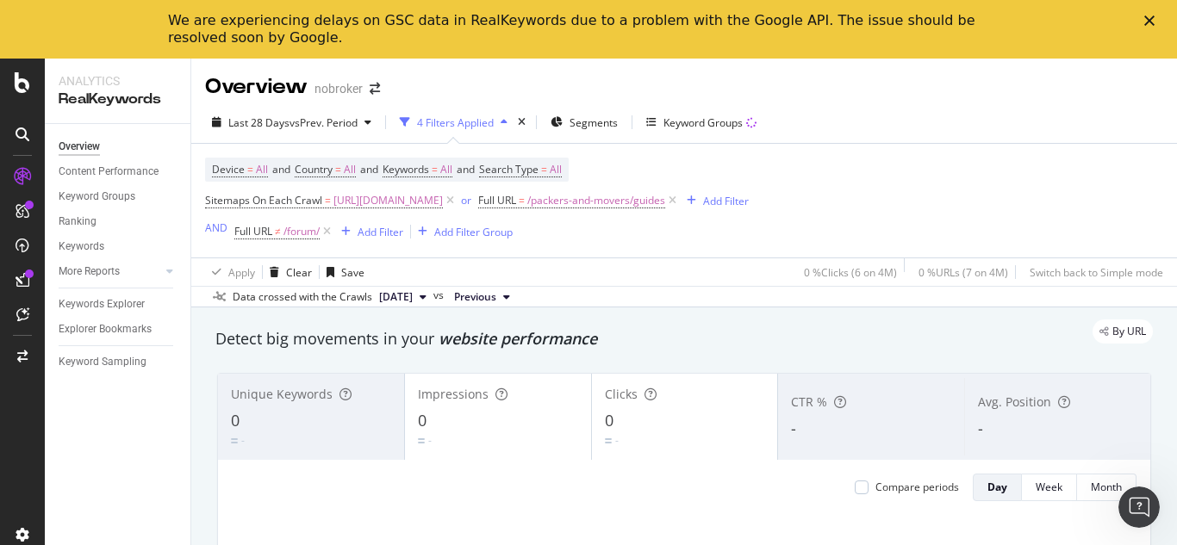
click at [1151, 20] on polygon "Close" at bounding box center [1149, 21] width 10 height 10
